Goal: Information Seeking & Learning: Learn about a topic

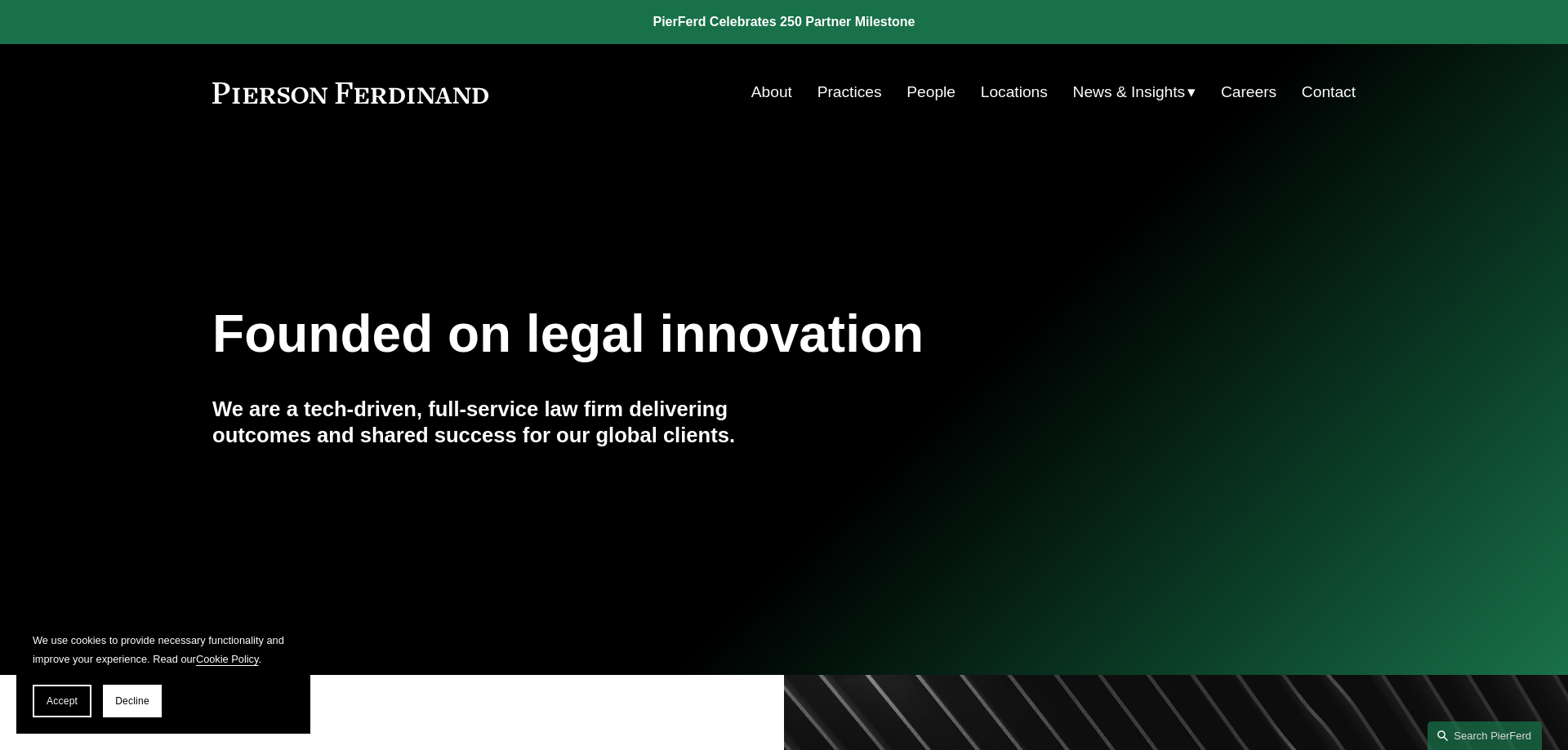
click at [1250, 90] on link "Careers" at bounding box center [1249, 92] width 55 height 31
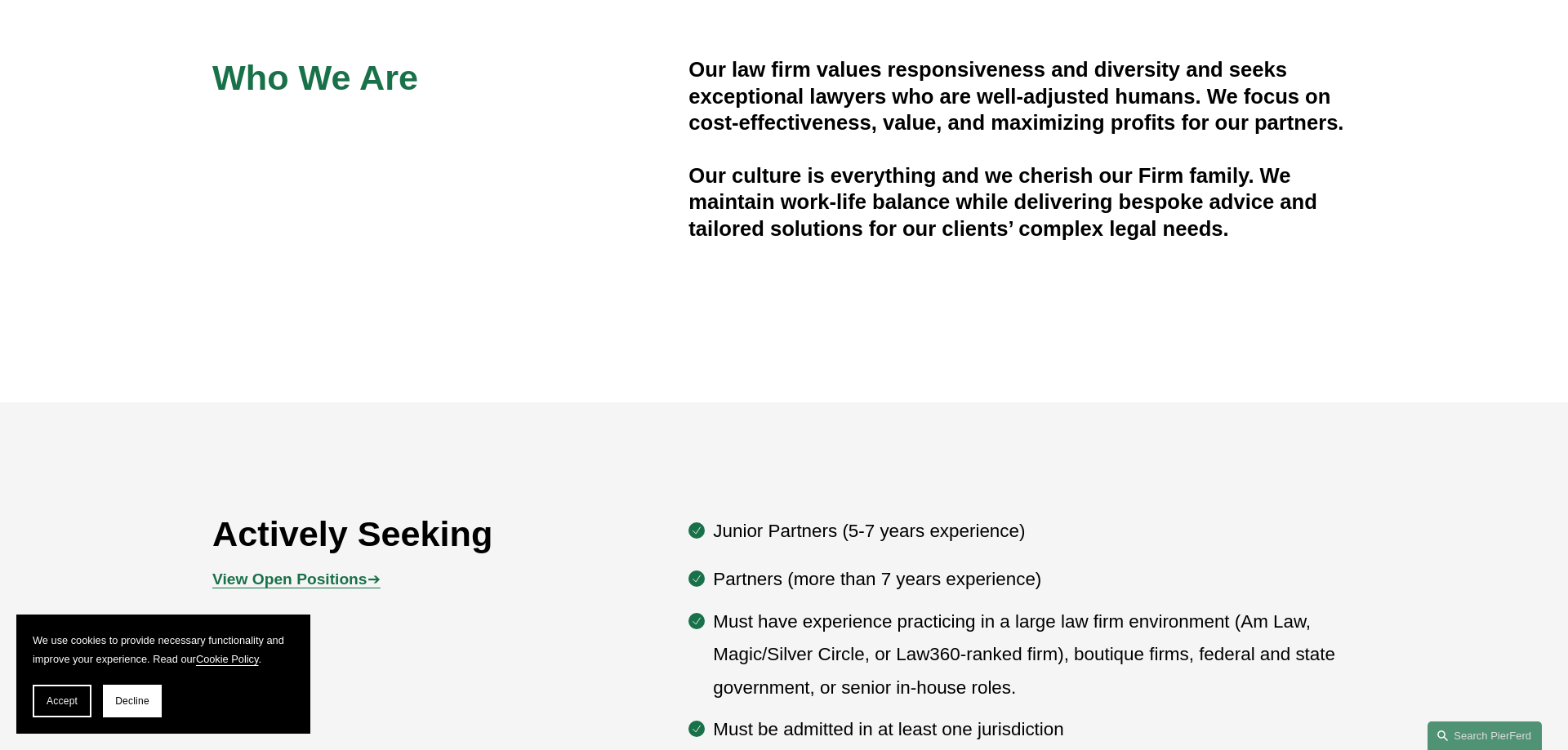
scroll to position [916, 0]
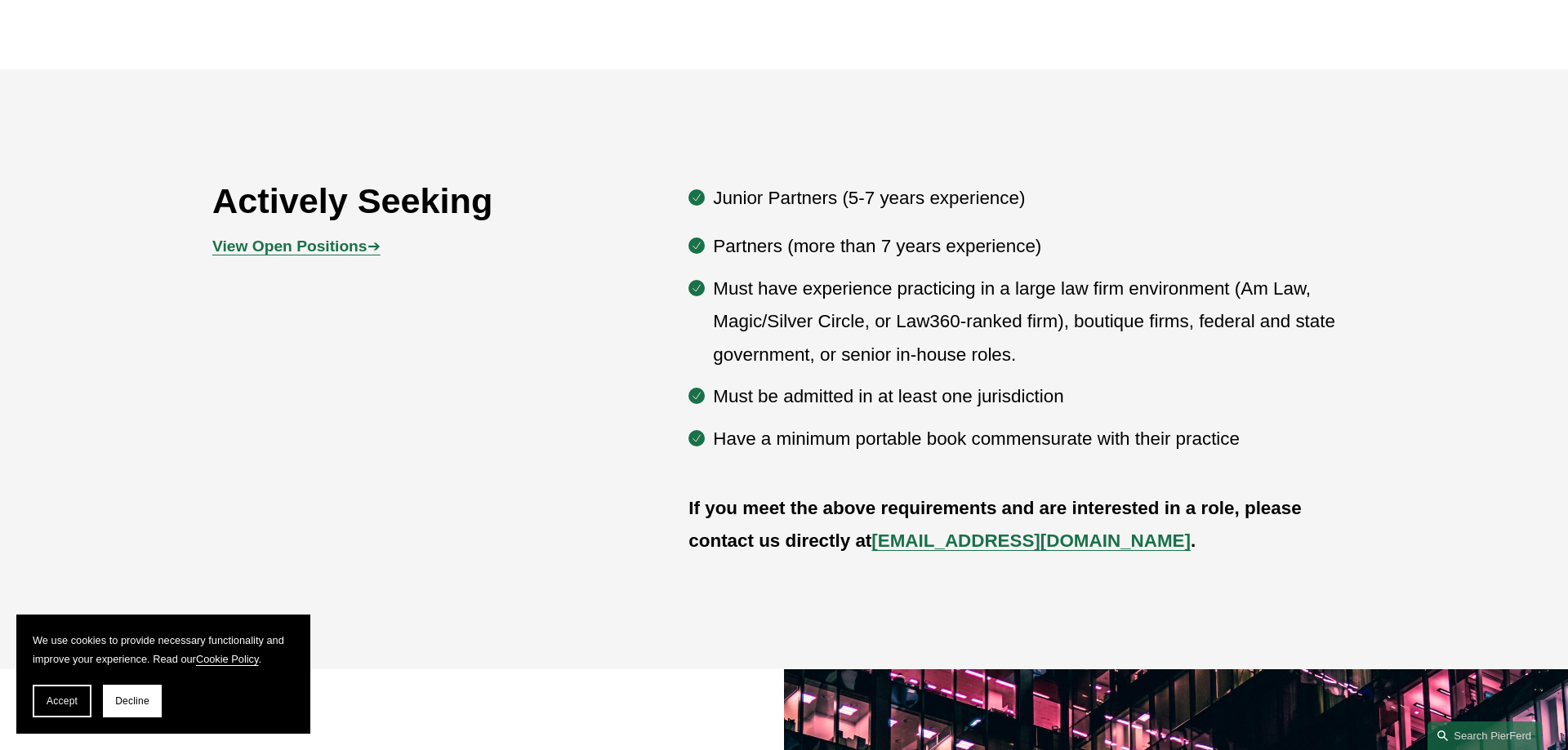
click at [357, 240] on strong "View Open Positions" at bounding box center [289, 246] width 155 height 17
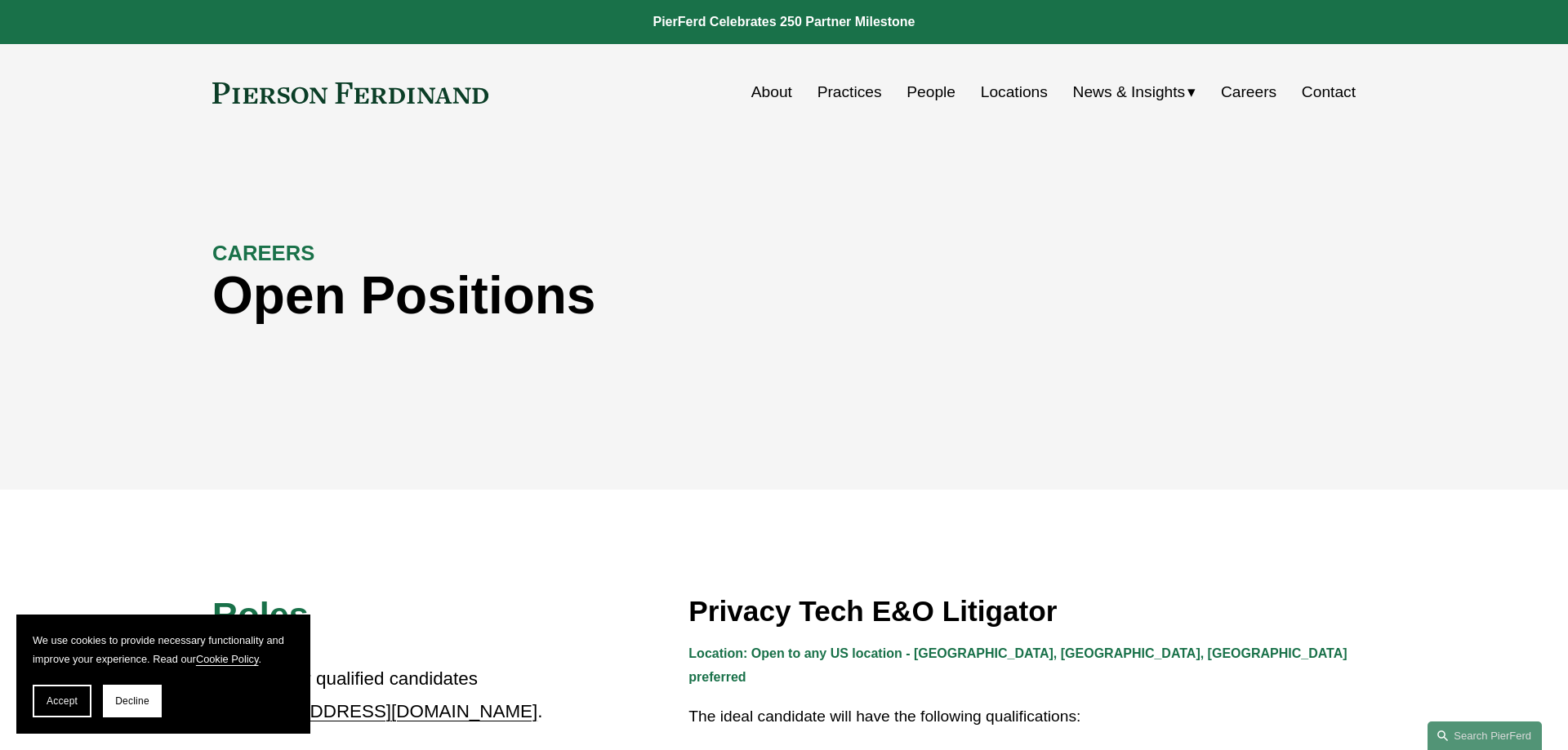
click at [1278, 98] on nav "About Practices People Locations News & Insights News Insights Blogs Careers Co…" at bounding box center [1053, 92] width 604 height 31
click at [1270, 98] on link "Careers" at bounding box center [1249, 92] width 55 height 31
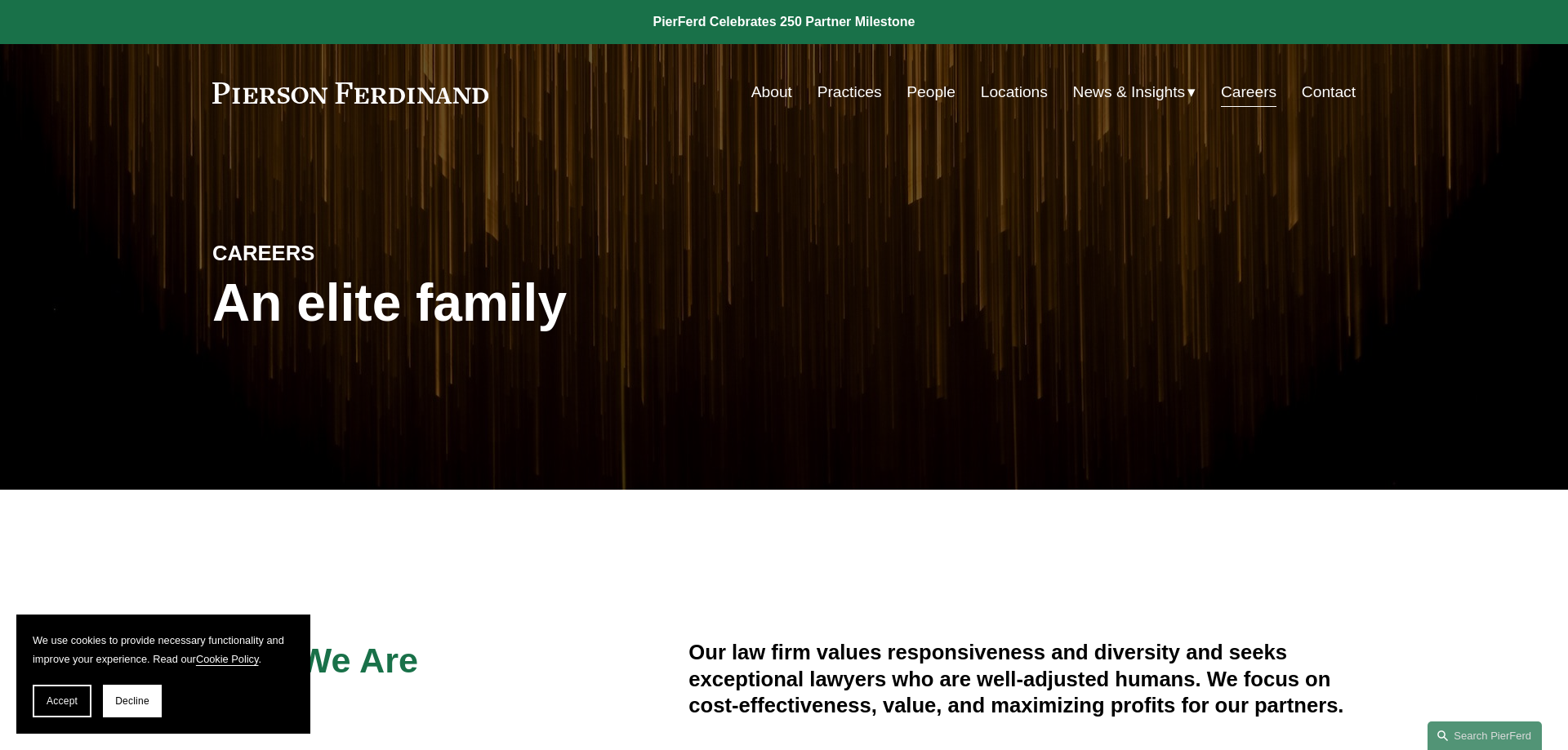
click at [901, 97] on nav "About Practices People Locations News & Insights News Insights Blogs Careers Co…" at bounding box center [1053, 92] width 604 height 31
click at [927, 96] on link "People" at bounding box center [931, 92] width 49 height 31
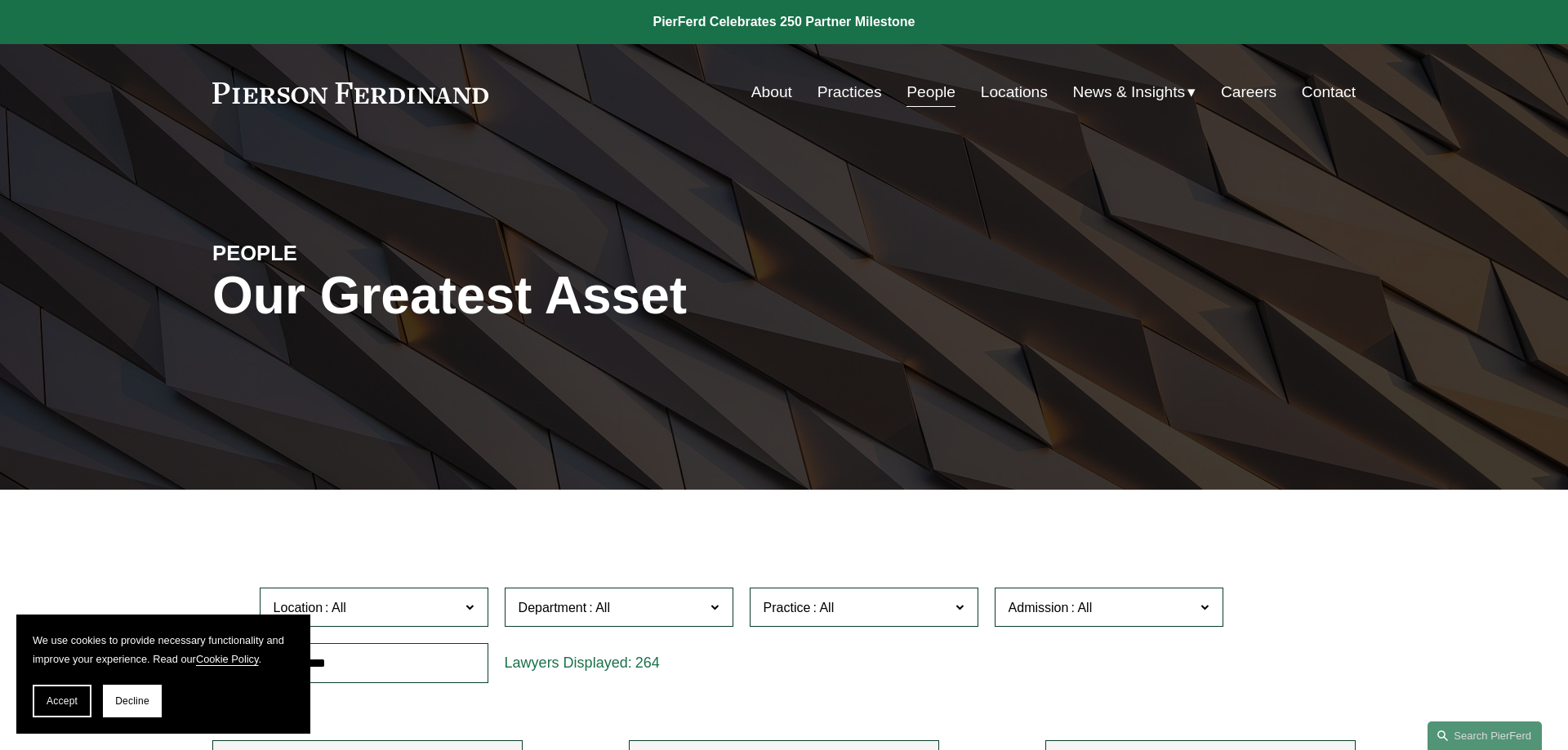
click at [1029, 93] on link "Locations" at bounding box center [1014, 92] width 67 height 31
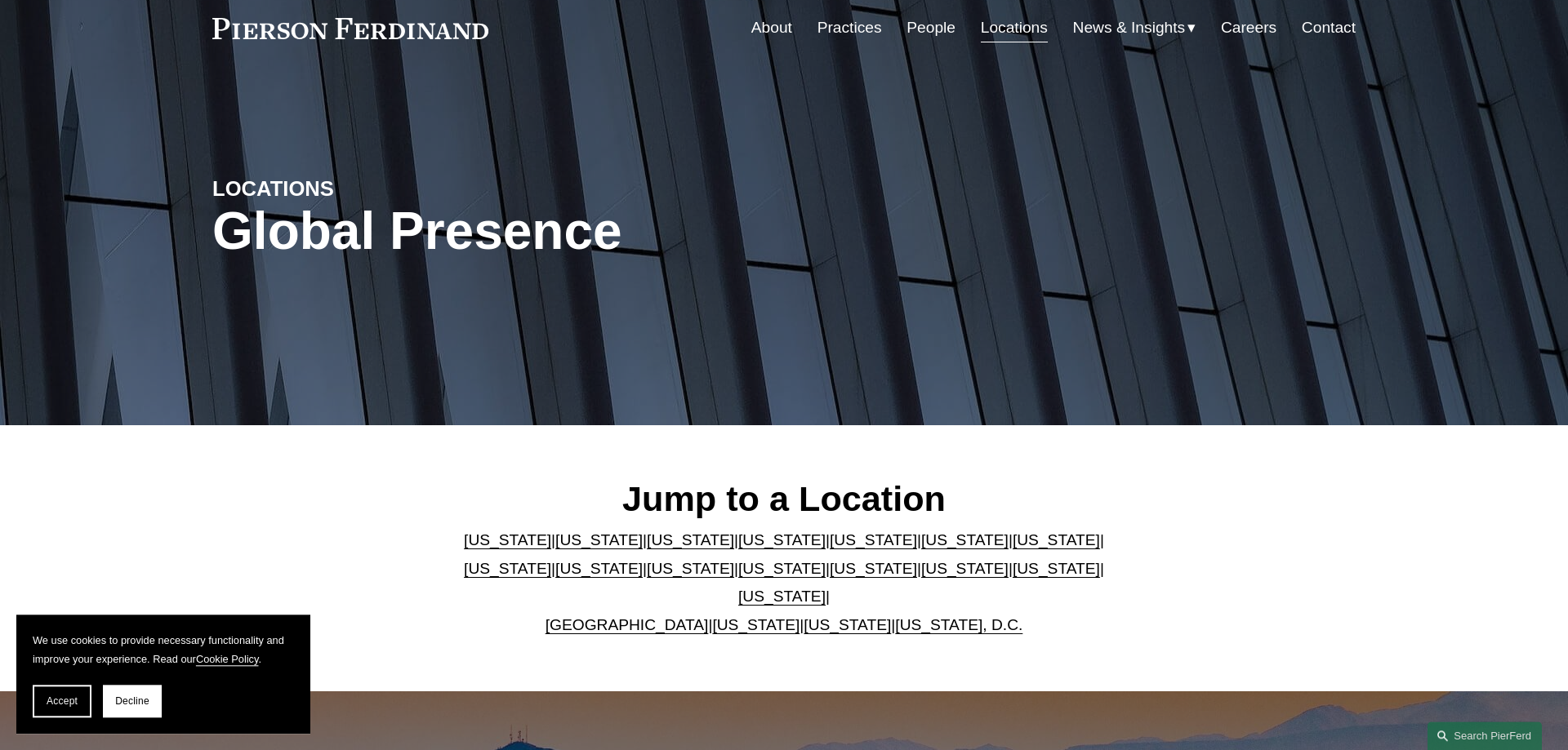
scroll to position [333, 0]
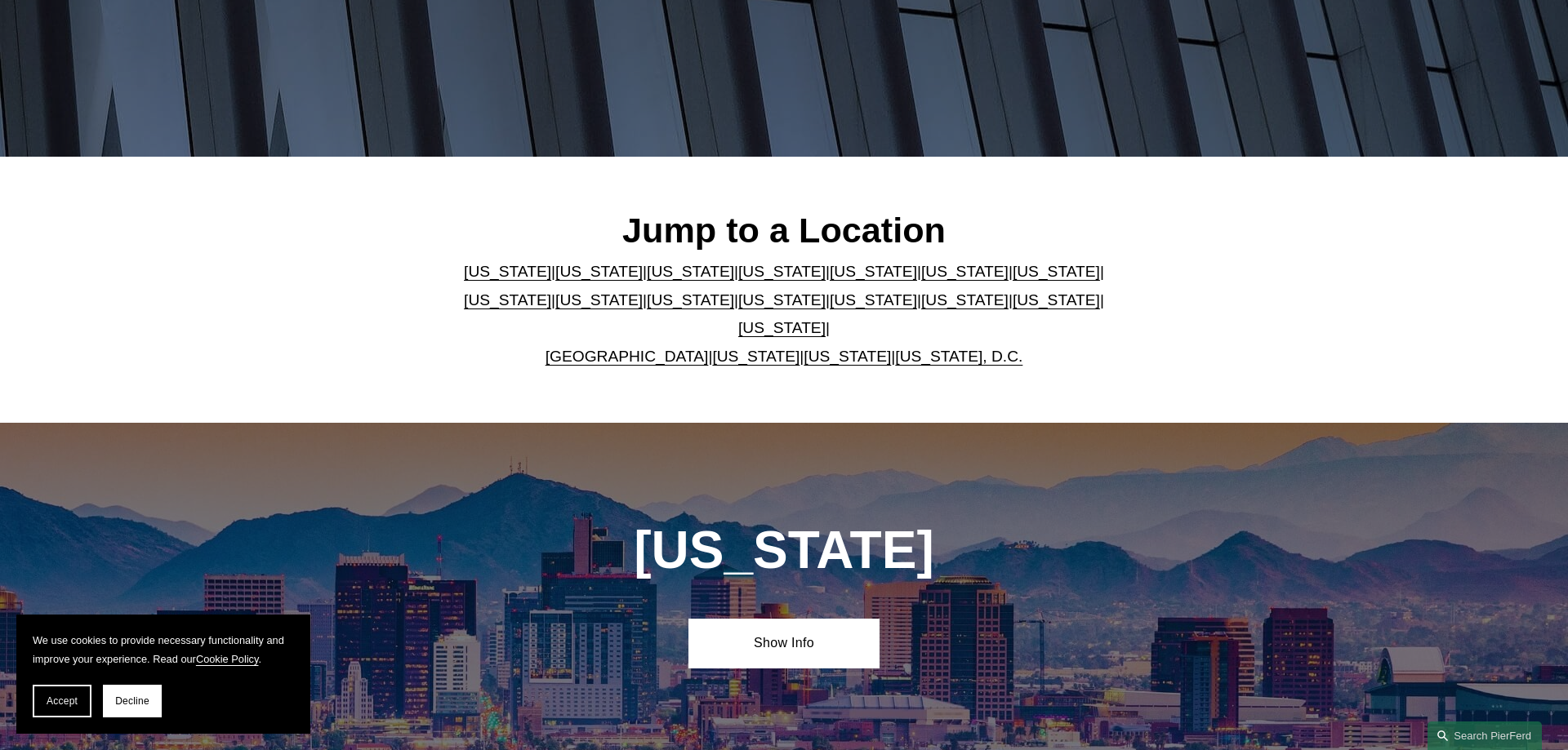
click at [1013, 307] on link "[US_STATE]" at bounding box center [1057, 299] width 88 height 17
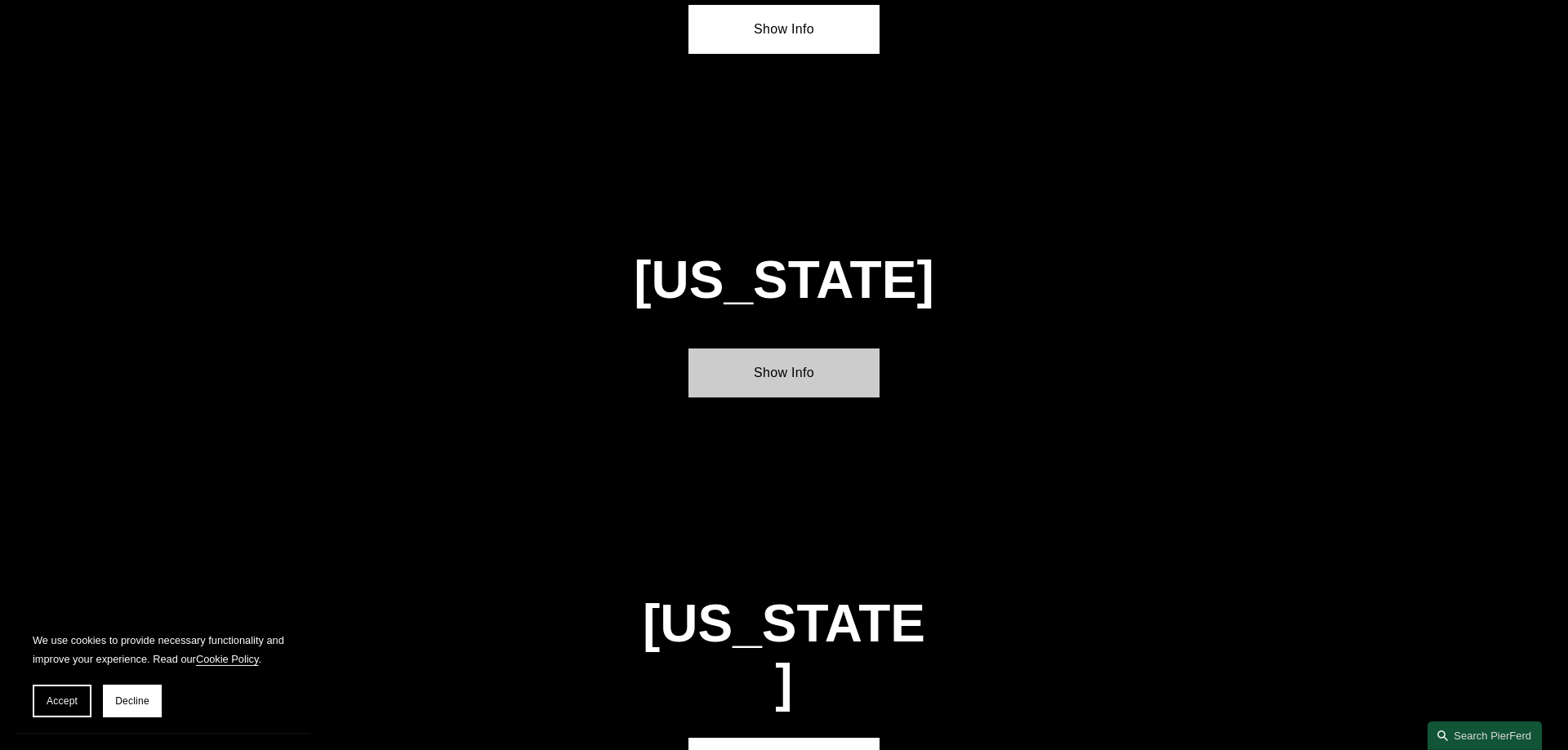
scroll to position [5212, 0]
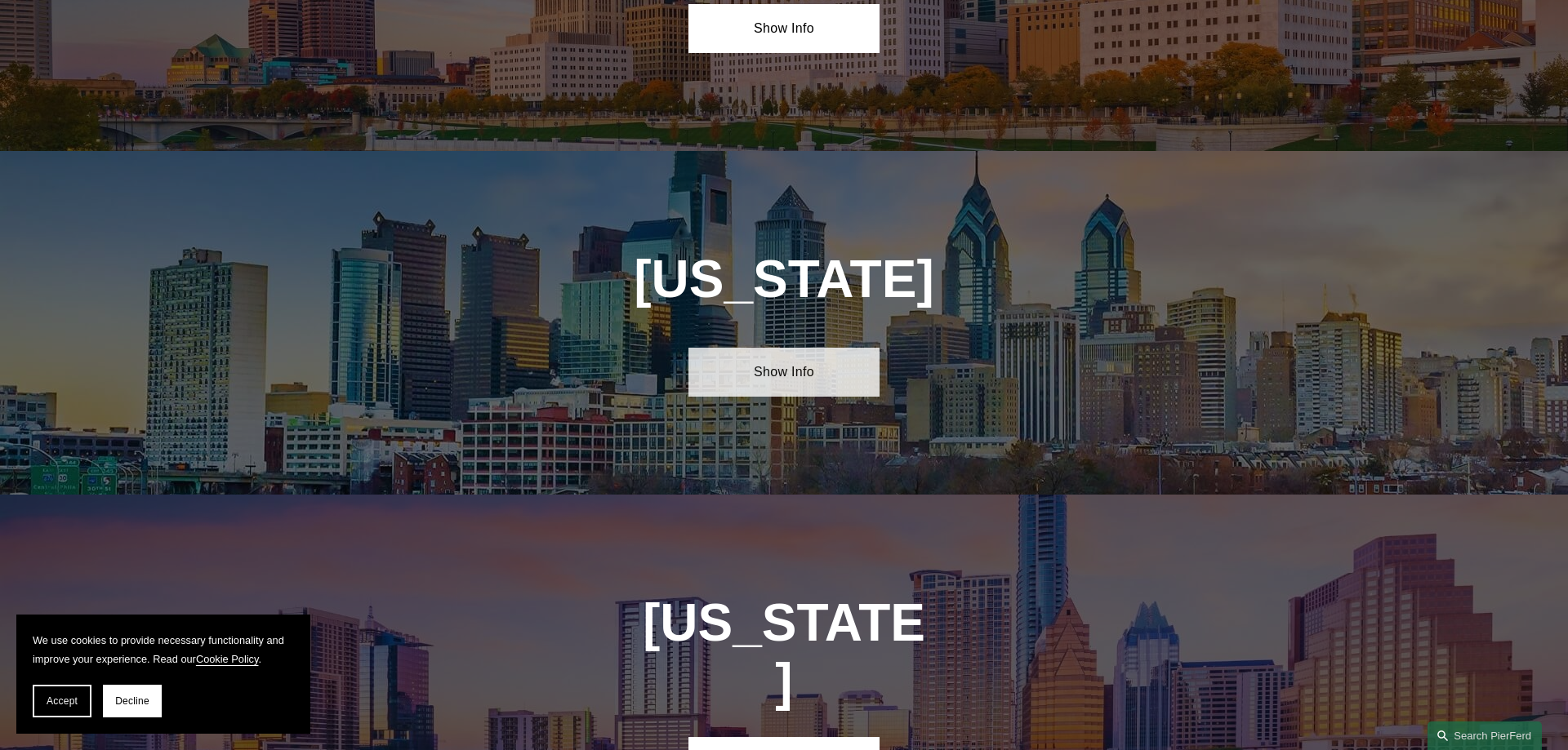
click at [808, 347] on link "Show Info" at bounding box center [784, 371] width 190 height 49
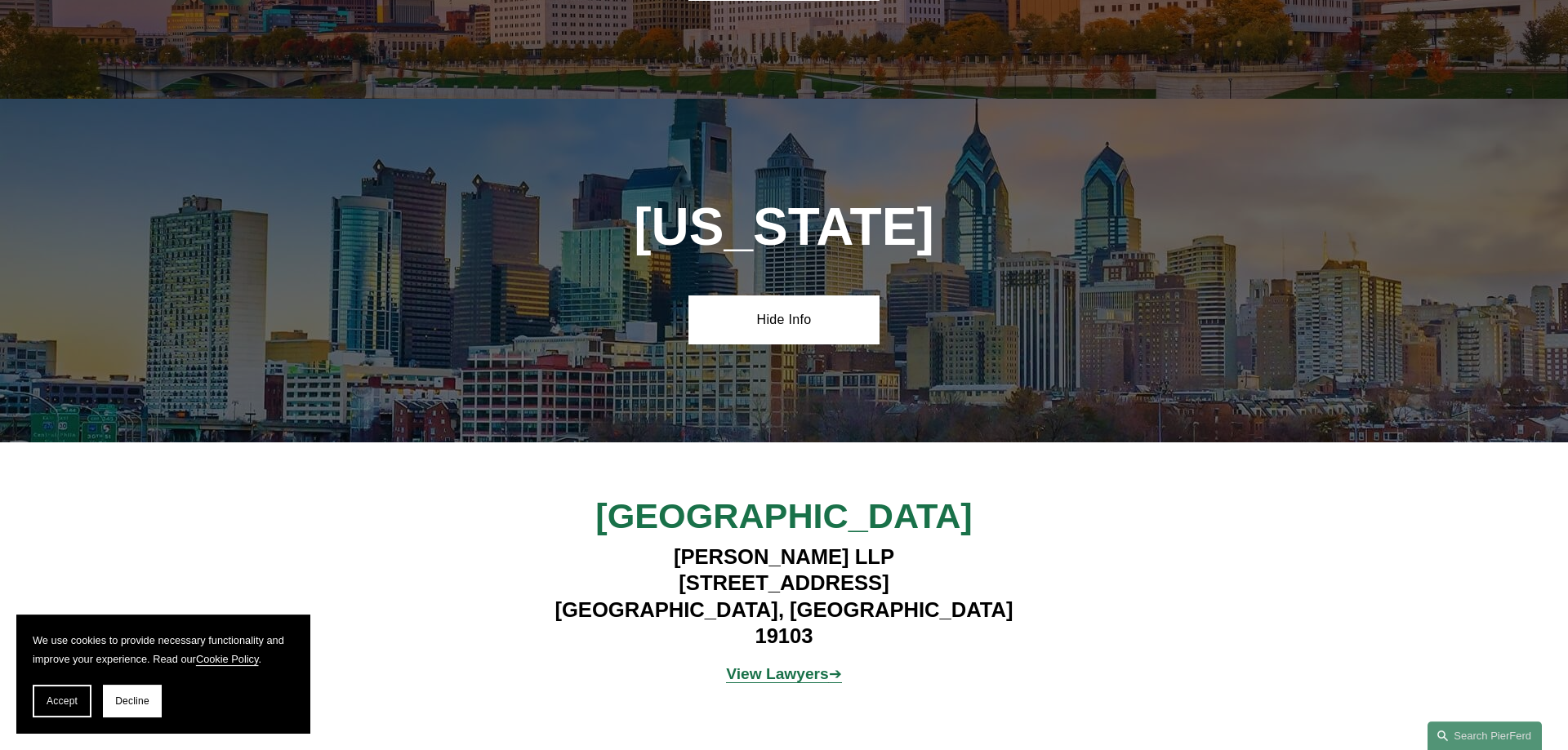
scroll to position [5296, 0]
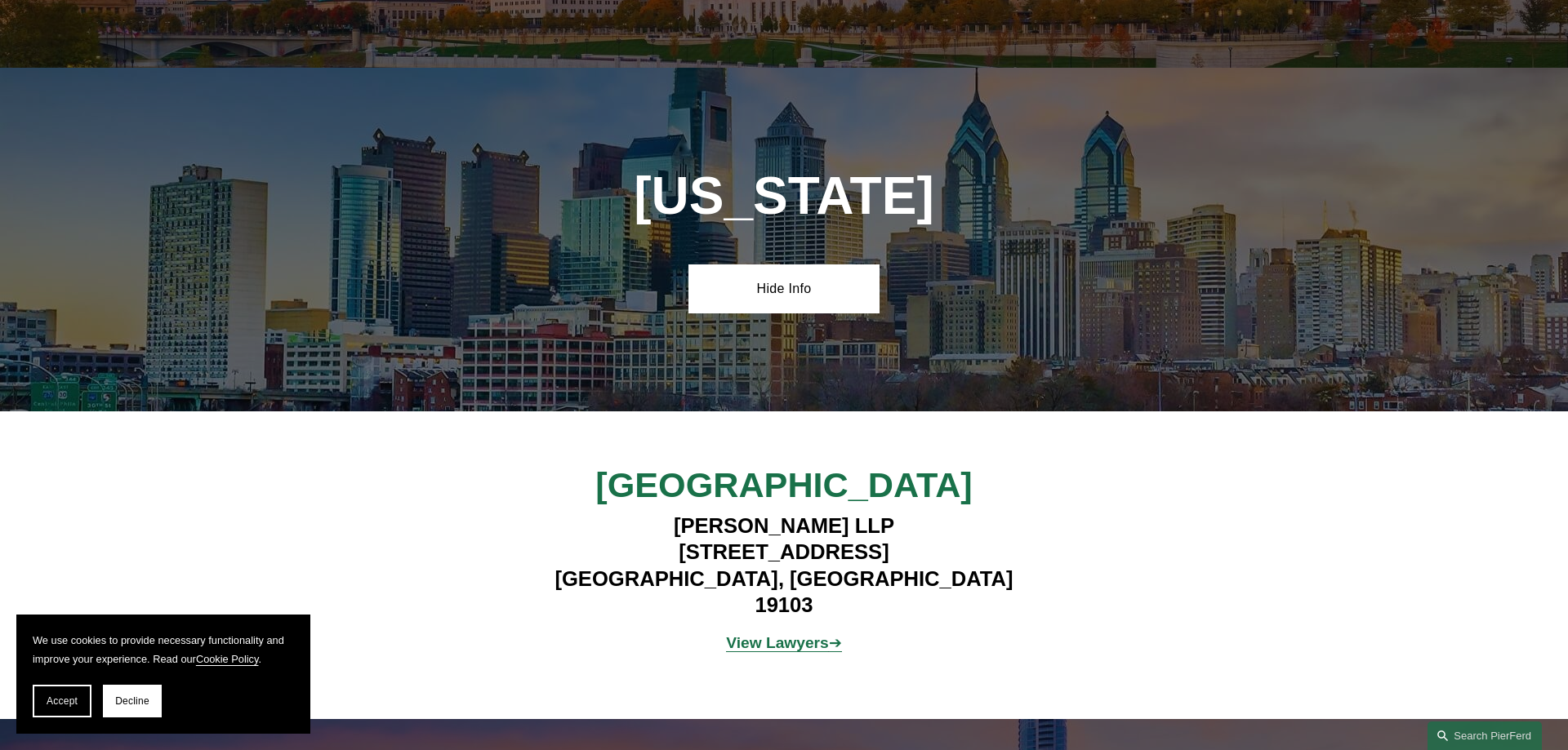
click at [809, 634] on strong "View Lawyers" at bounding box center [777, 642] width 103 height 17
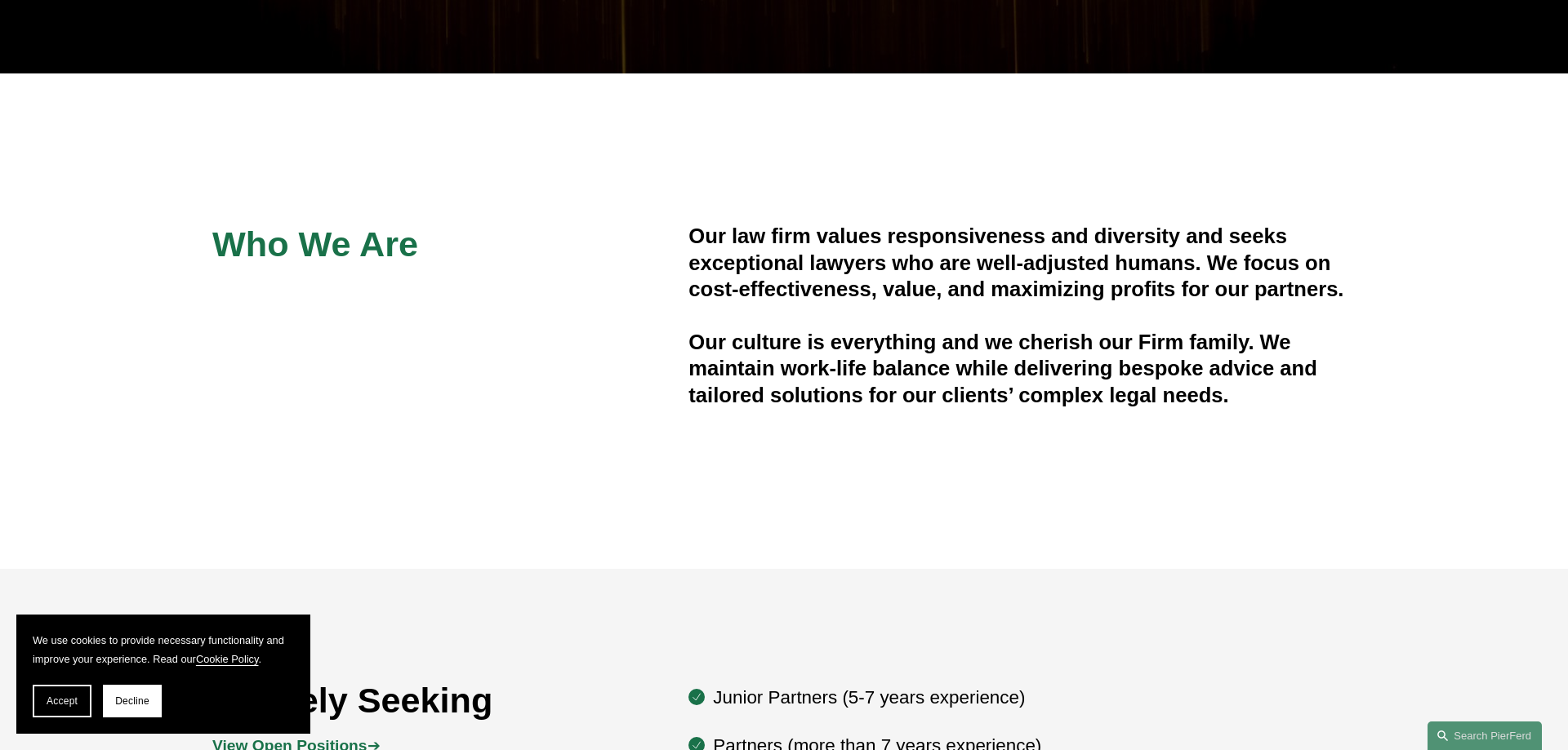
scroll to position [666, 0]
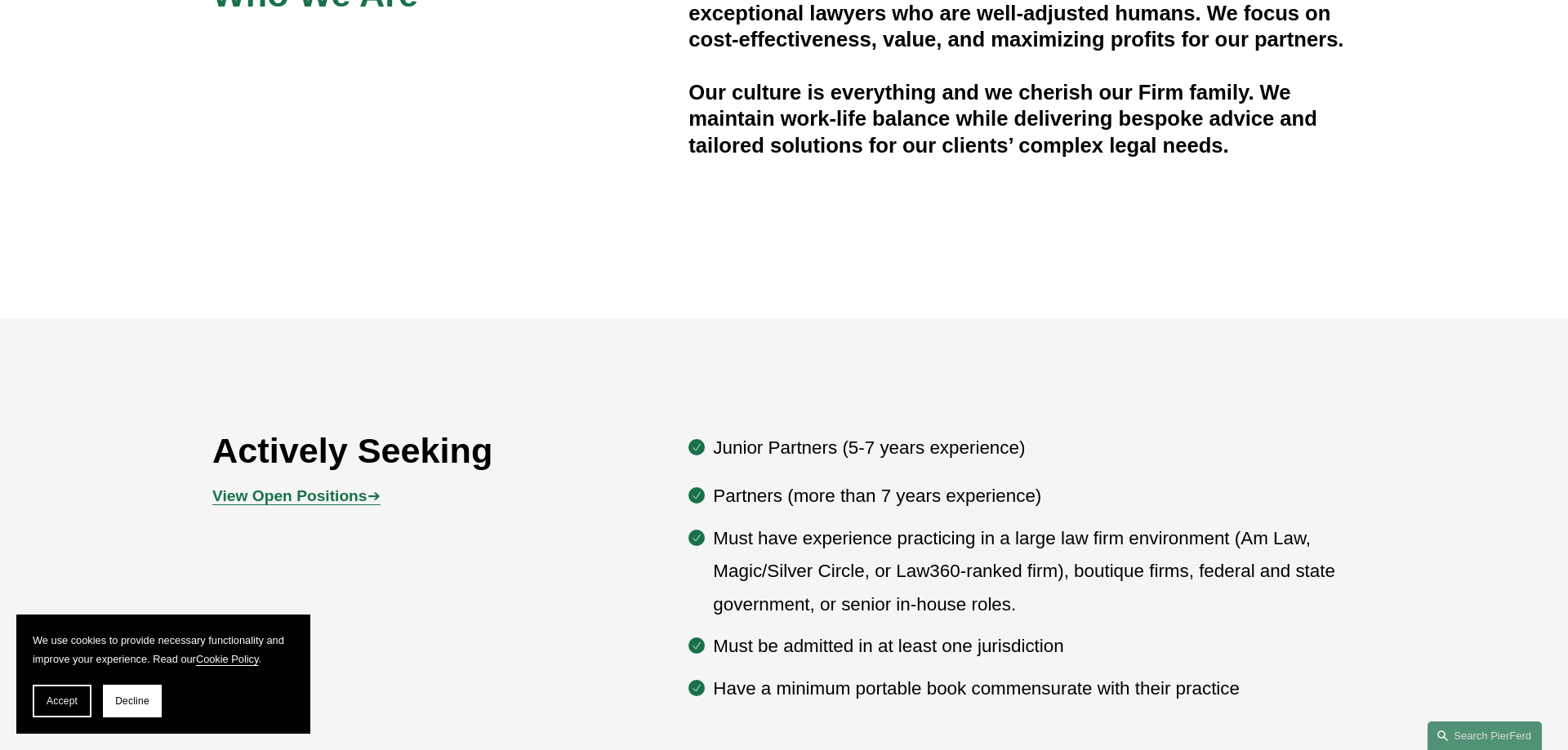
click at [304, 504] on strong "View Open Positions" at bounding box center [289, 496] width 155 height 17
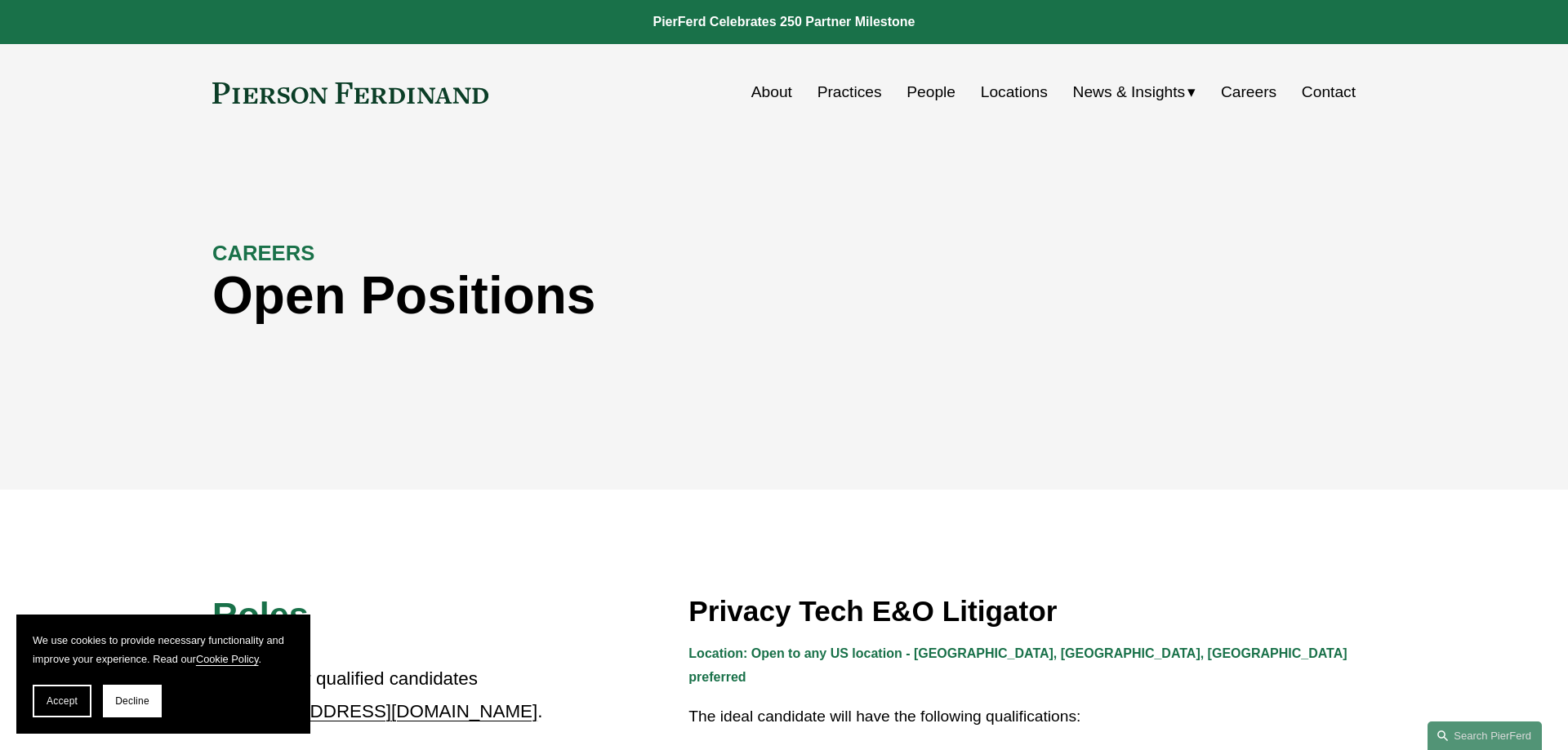
click at [850, 92] on link "Practices" at bounding box center [850, 92] width 64 height 31
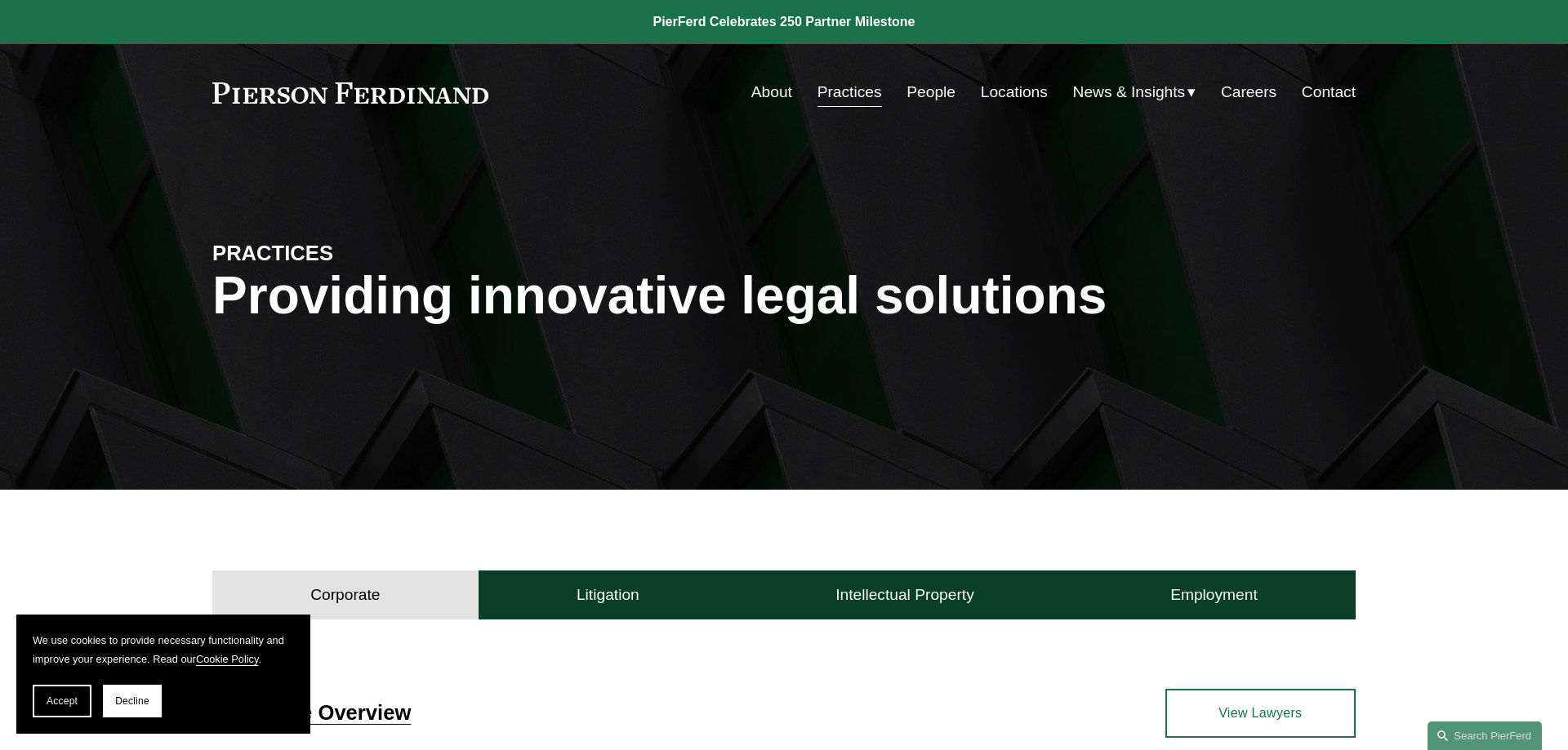
click at [911, 88] on link "People" at bounding box center [931, 92] width 49 height 31
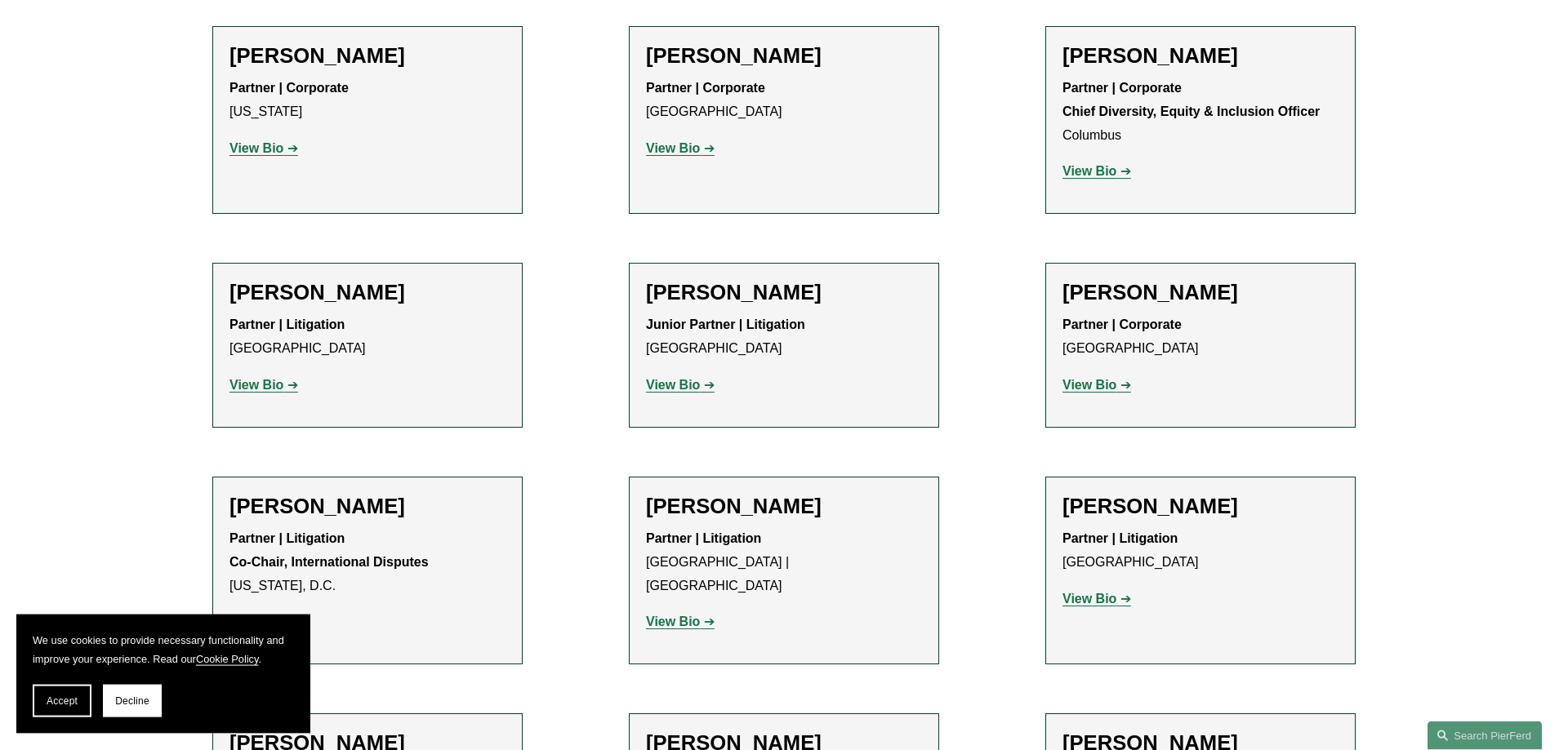
scroll to position [2830, 0]
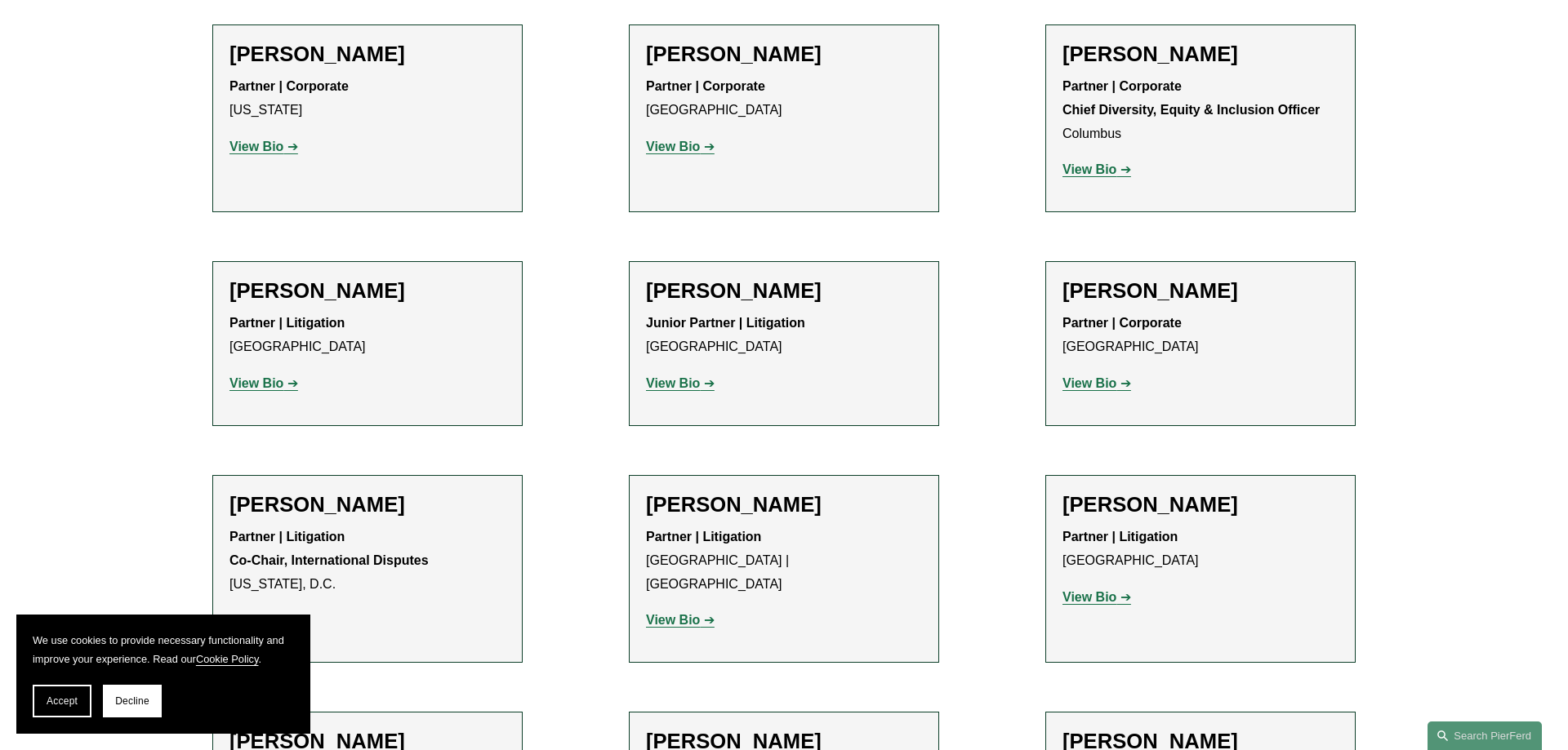
click at [339, 492] on h2 "Gene M. Burd" at bounding box center [367, 504] width 276 height 25
click at [267, 613] on strong "View Bio" at bounding box center [256, 621] width 54 height 14
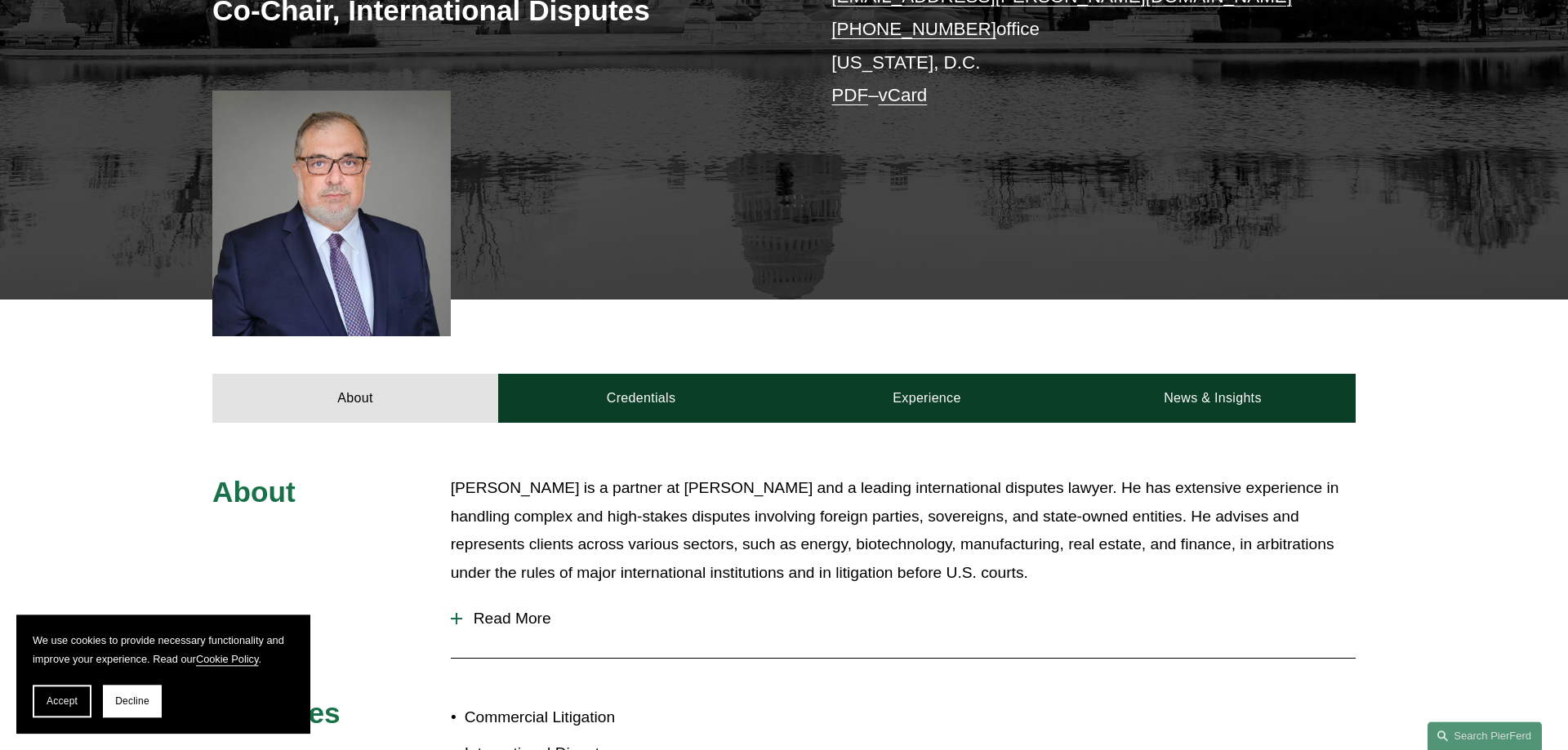
scroll to position [416, 0]
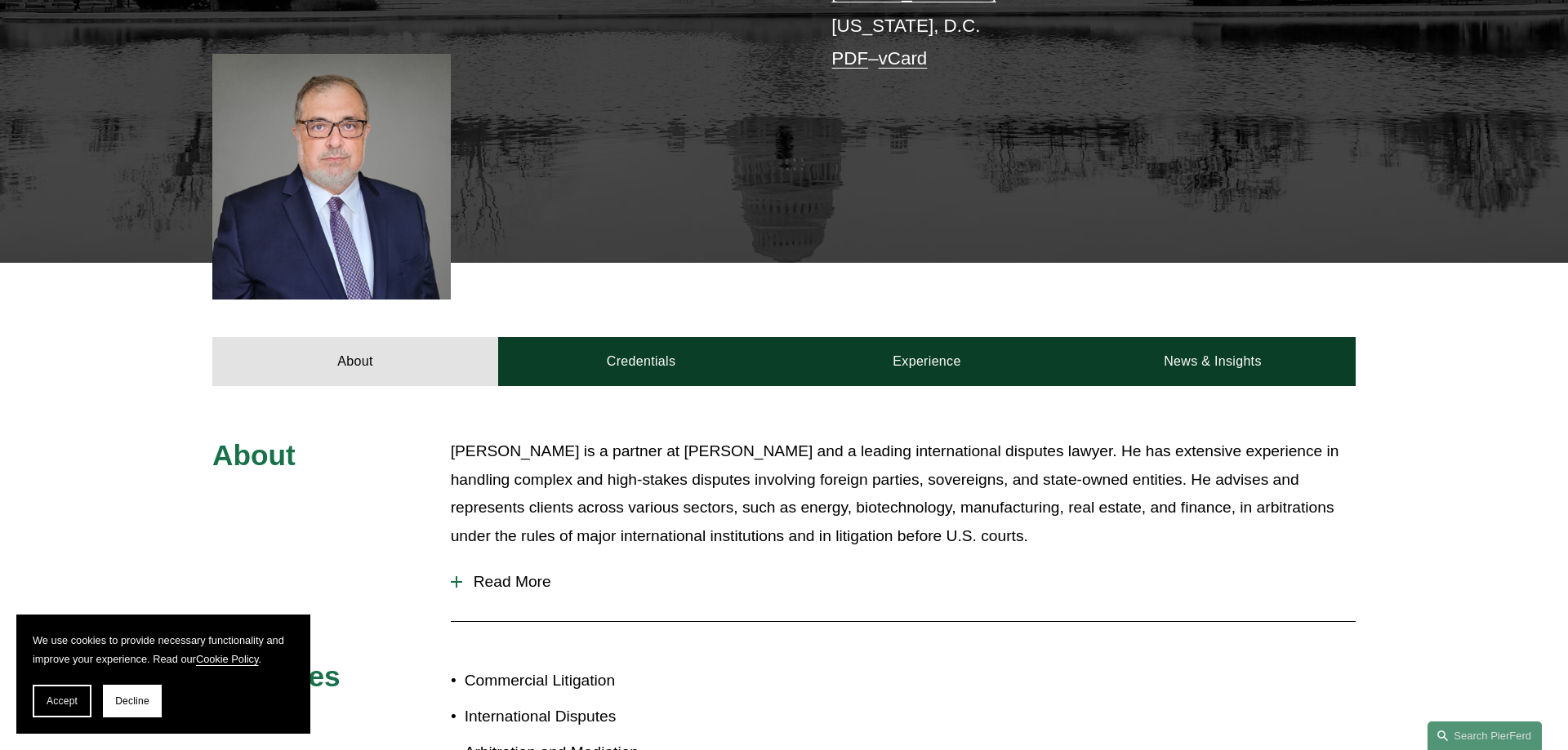
click at [522, 576] on span "Read More" at bounding box center [909, 582] width 893 height 18
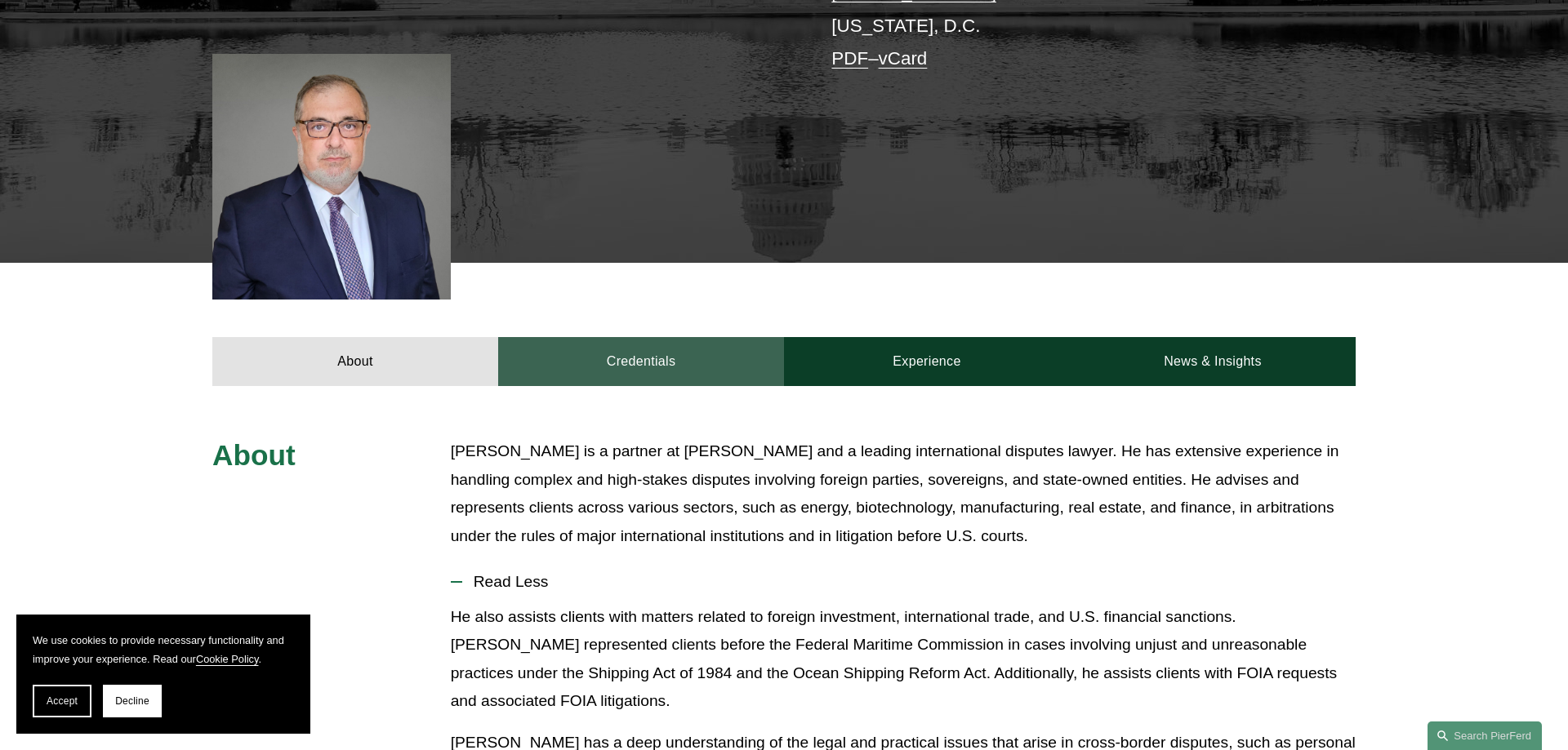
click at [698, 371] on link "Credentials" at bounding box center [641, 362] width 286 height 49
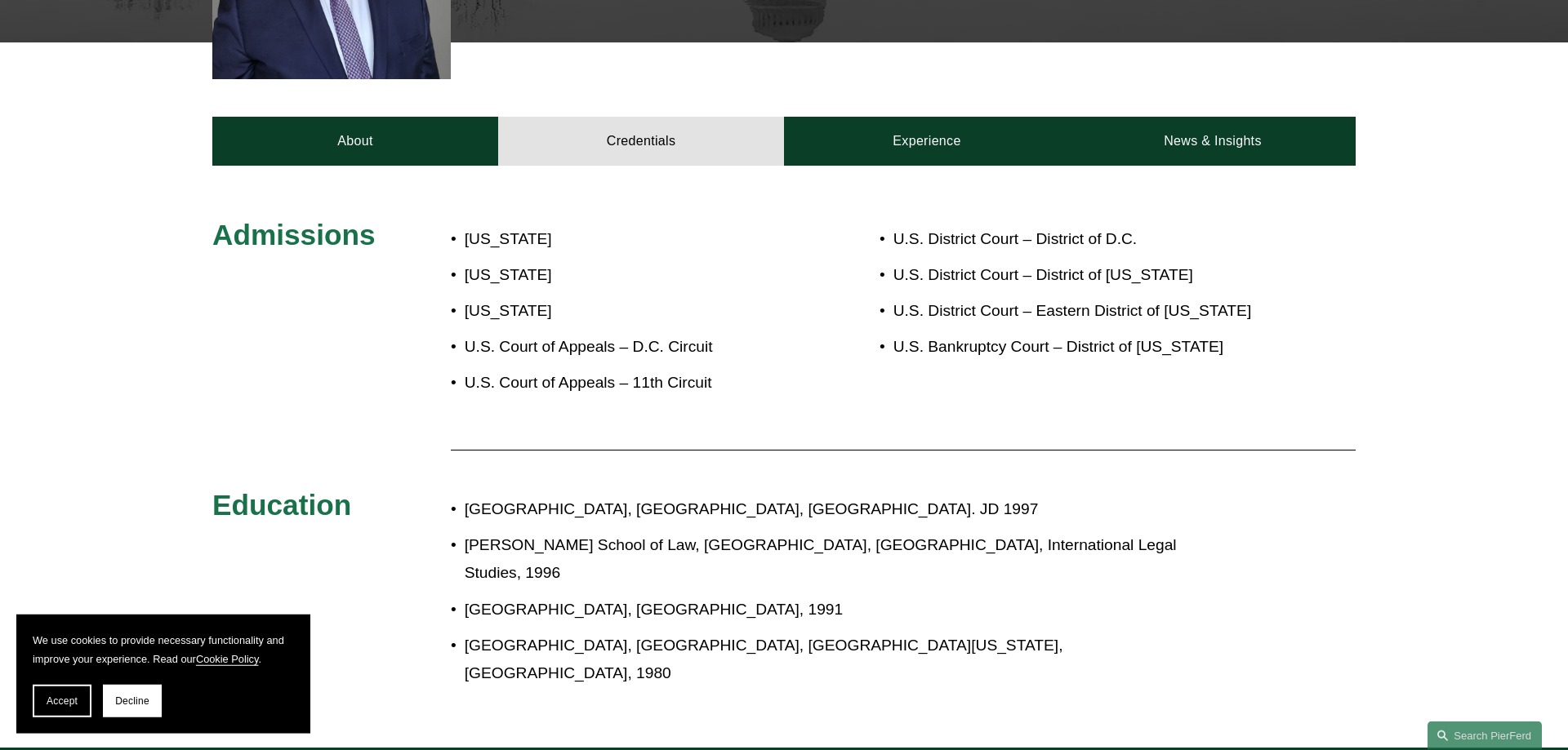
scroll to position [749, 0]
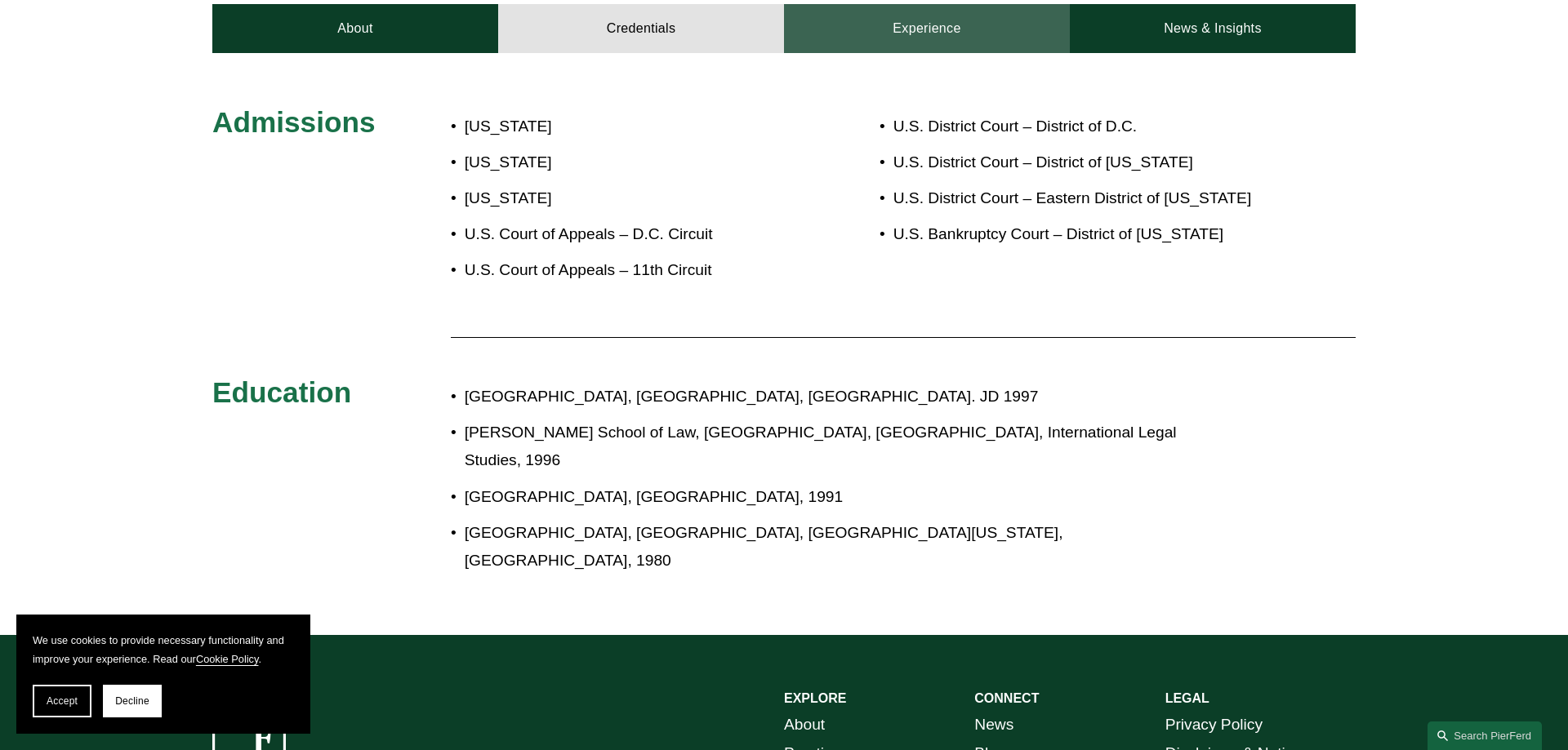
click at [930, 40] on link "Experience" at bounding box center [927, 29] width 286 height 49
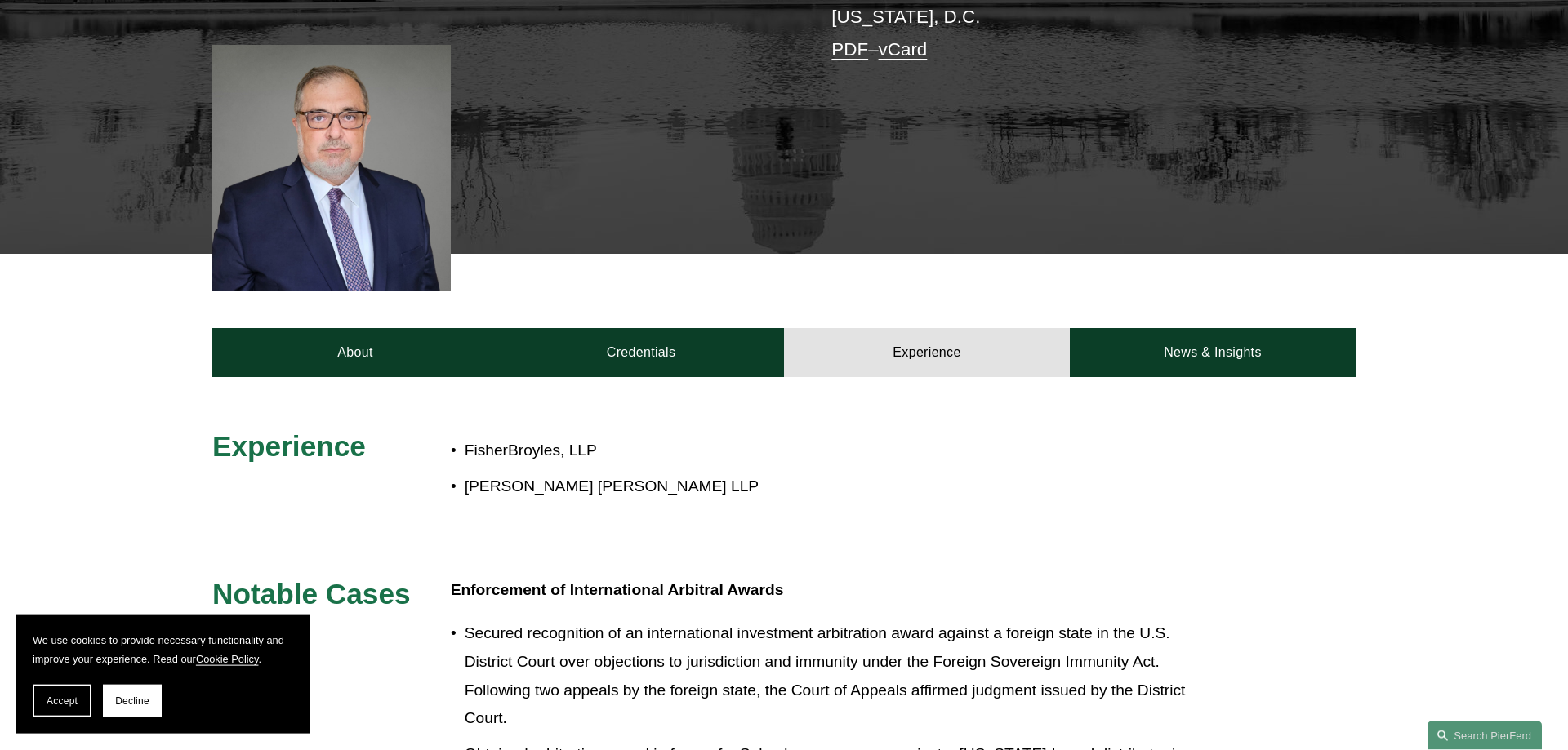
scroll to position [583, 0]
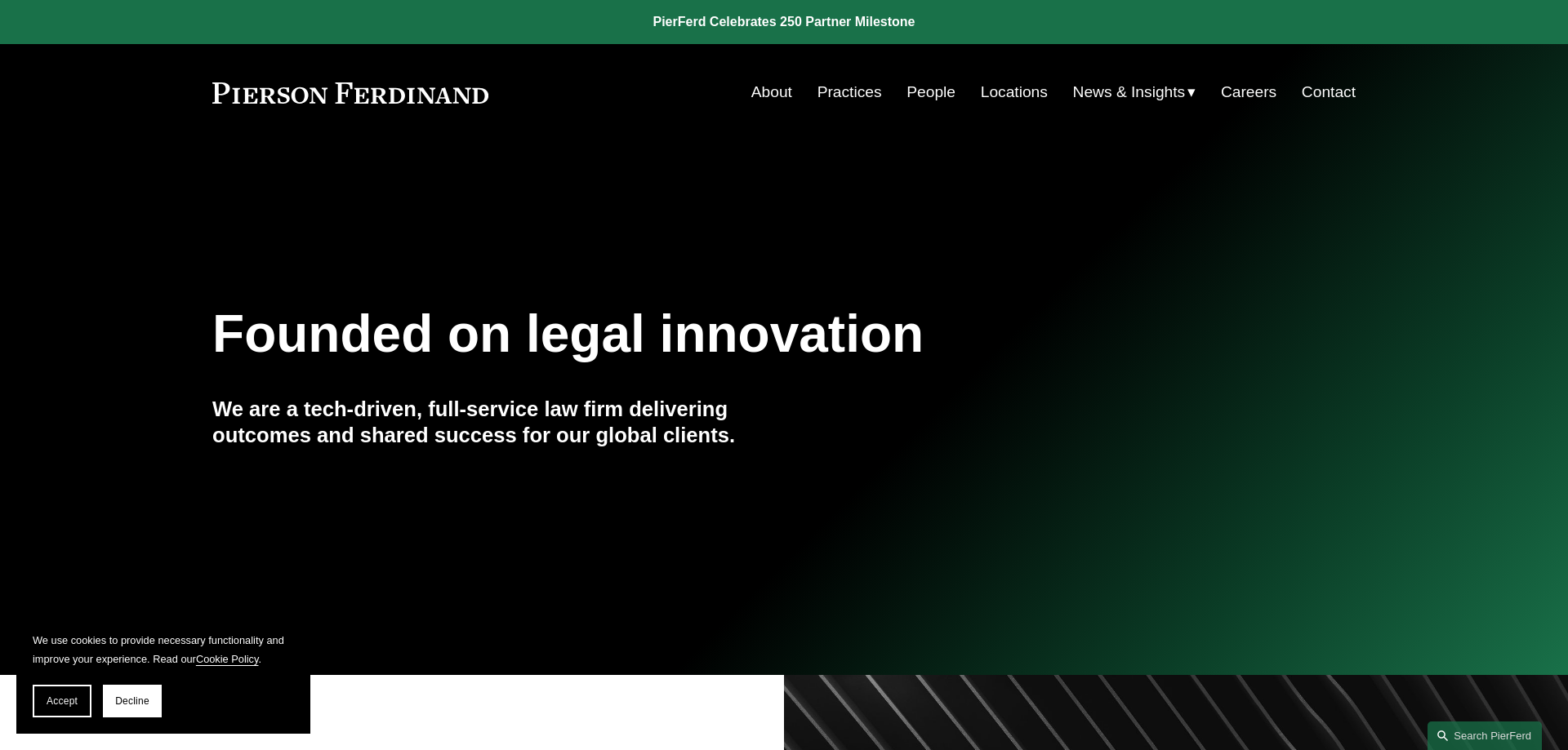
click at [874, 92] on link "Practices" at bounding box center [850, 92] width 64 height 31
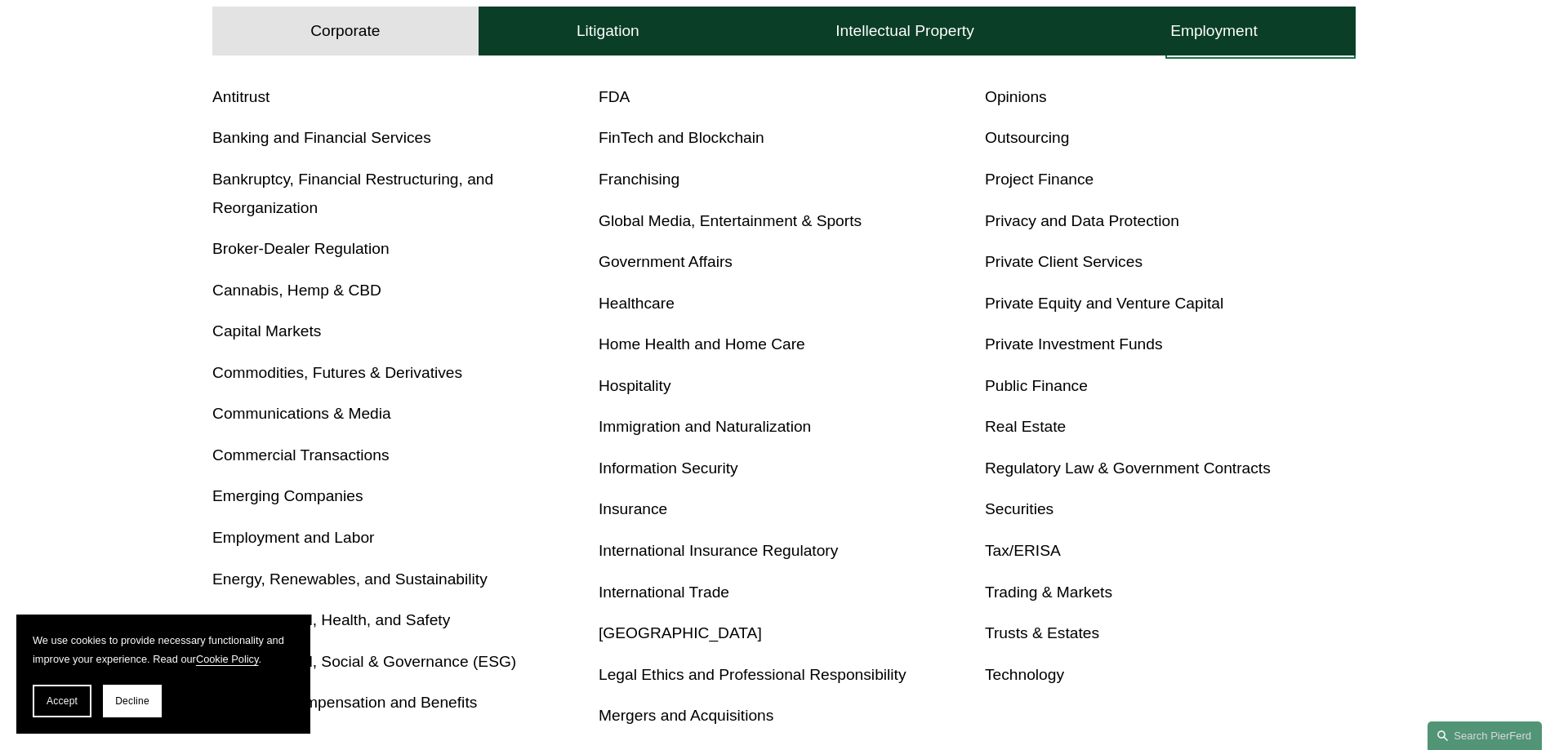
scroll to position [832, 0]
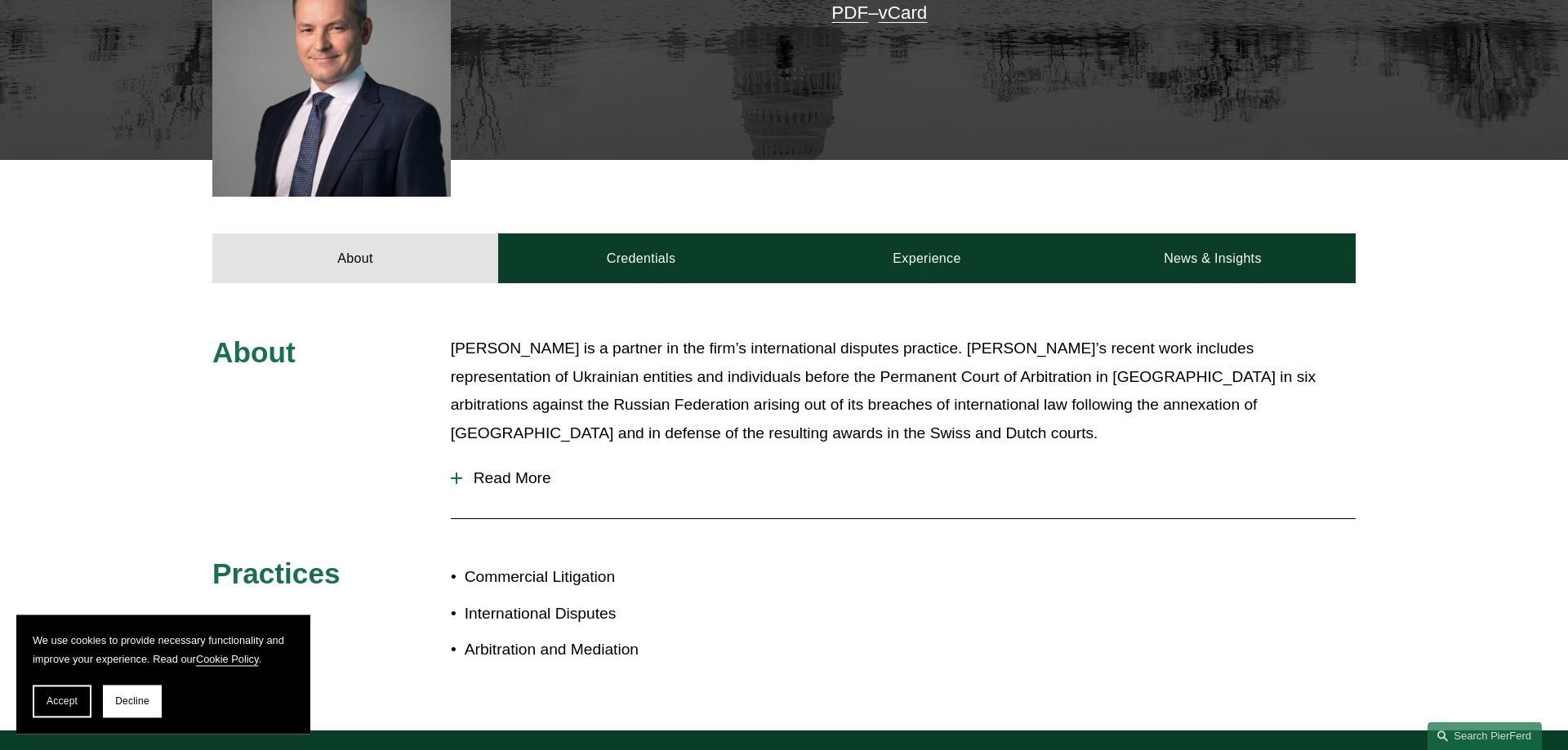
scroll to position [499, 0]
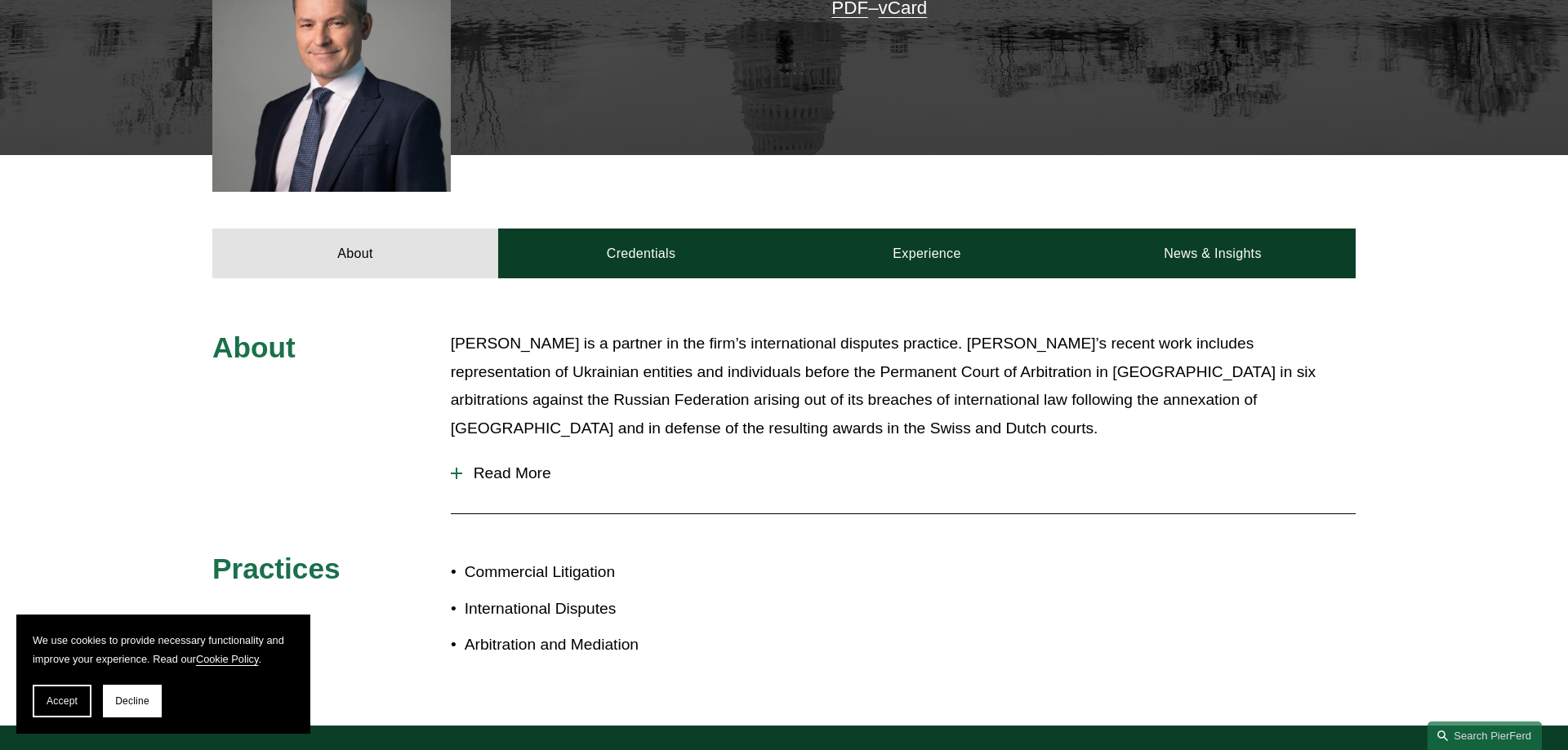
click at [504, 476] on span "Read More" at bounding box center [909, 473] width 893 height 18
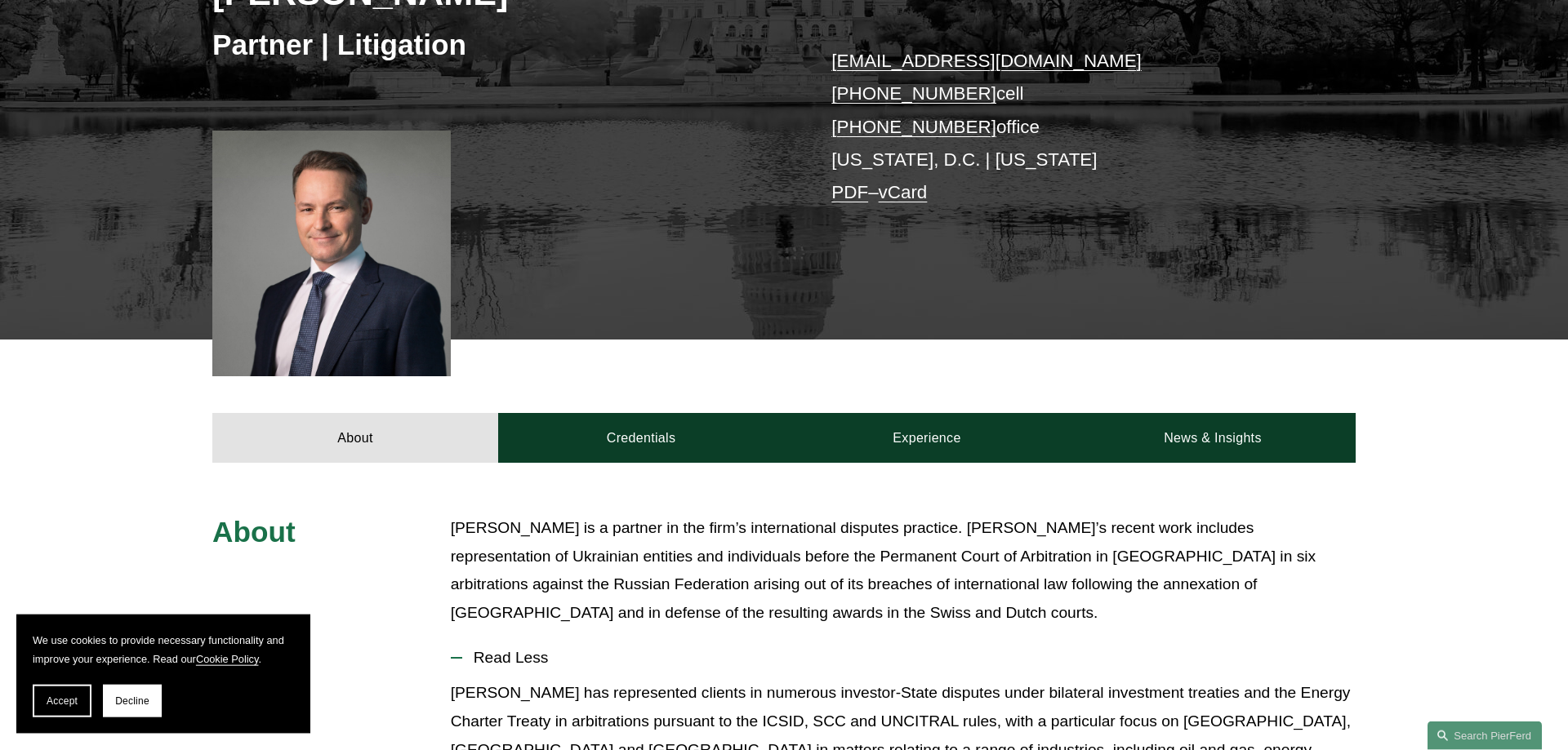
scroll to position [275, 0]
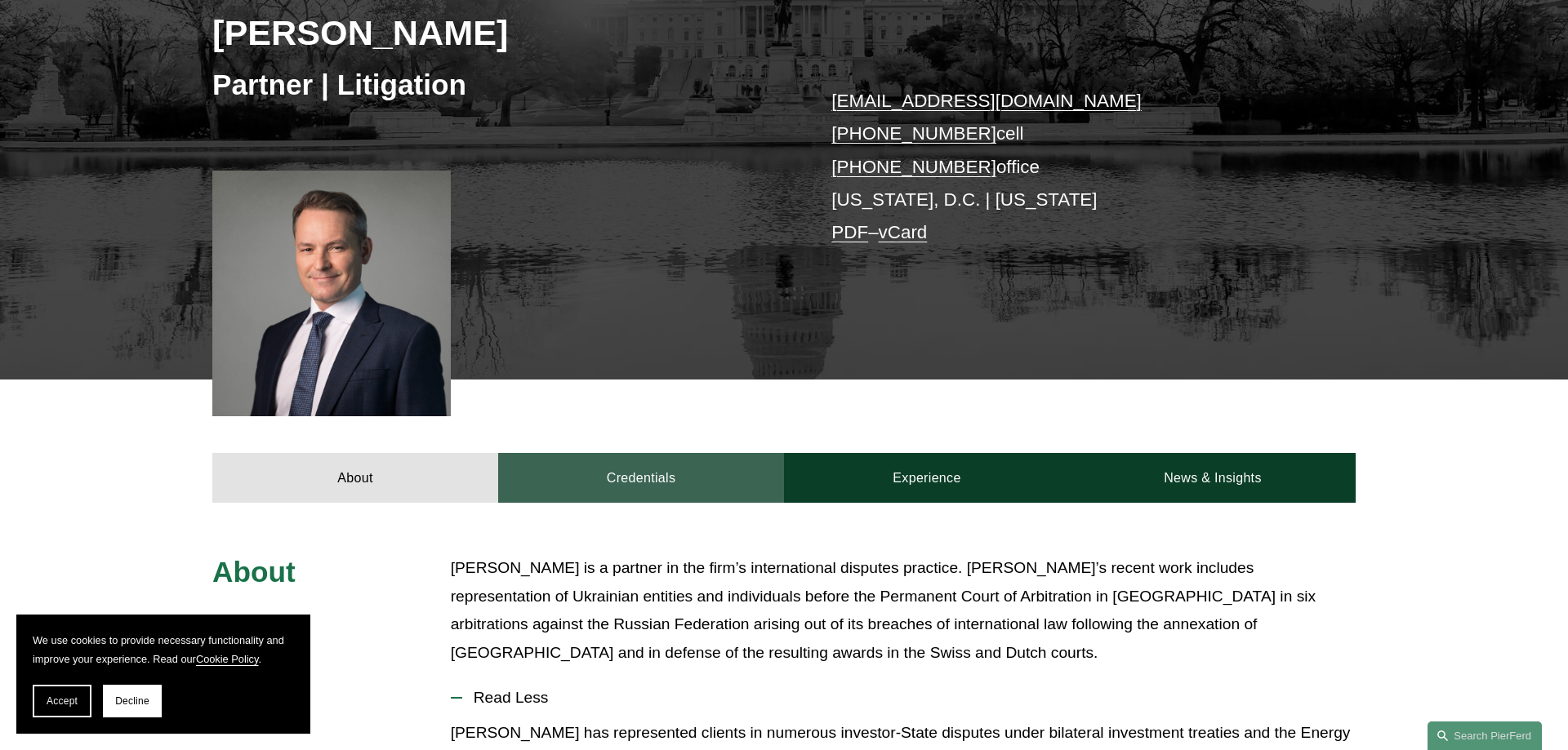
click at [780, 468] on link "Credentials" at bounding box center [641, 477] width 286 height 49
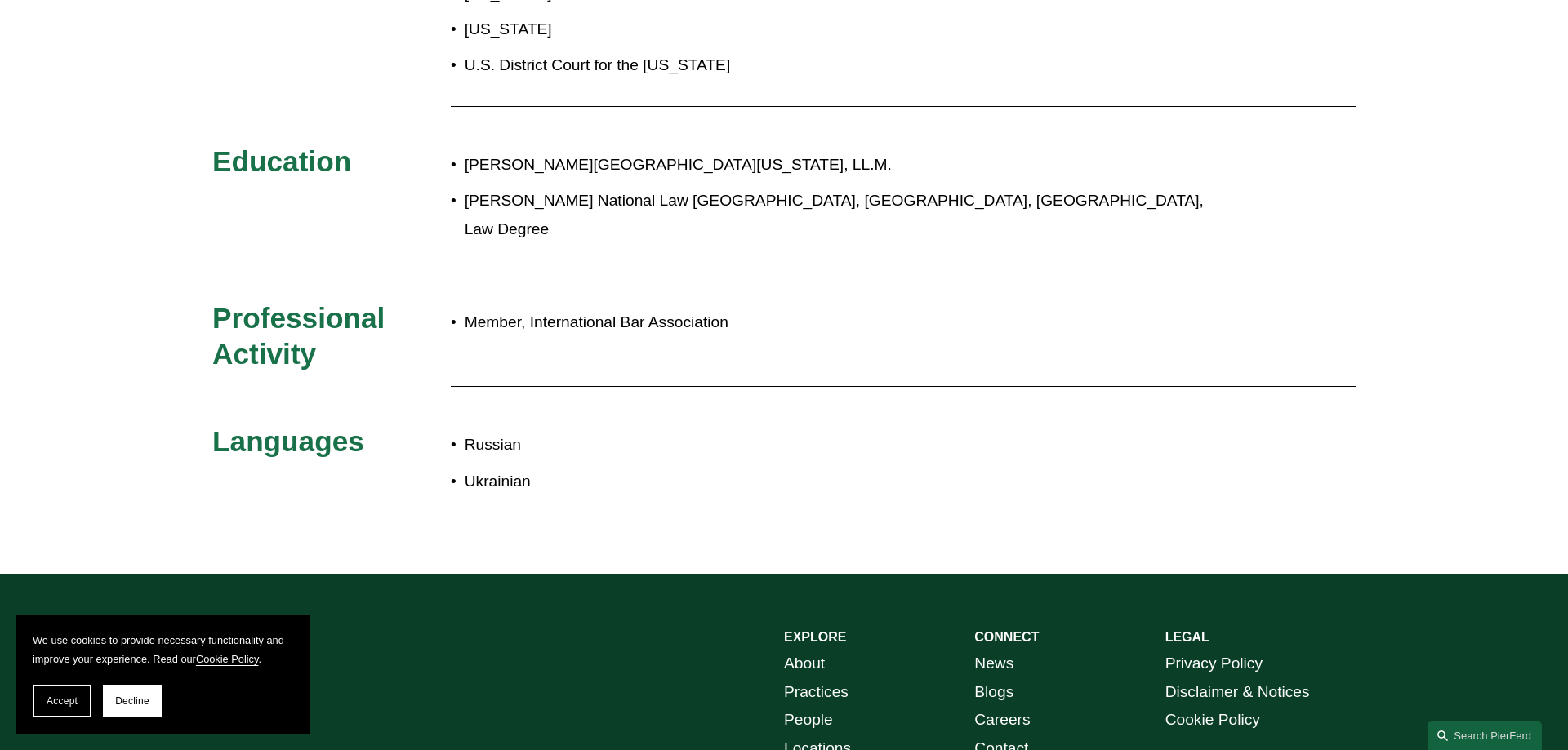
scroll to position [525, 0]
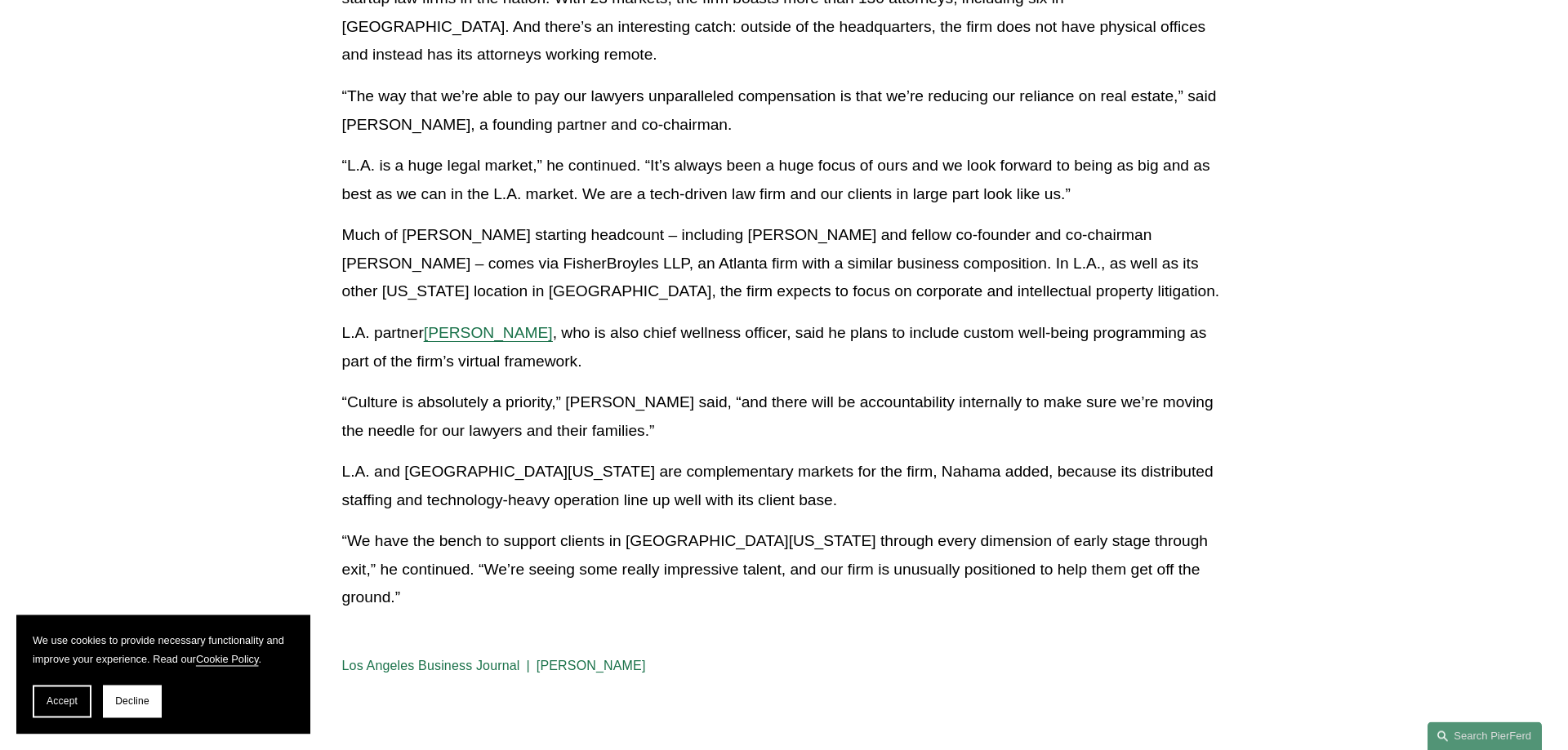
scroll to position [583, 0]
